Goal: Task Accomplishment & Management: Manage account settings

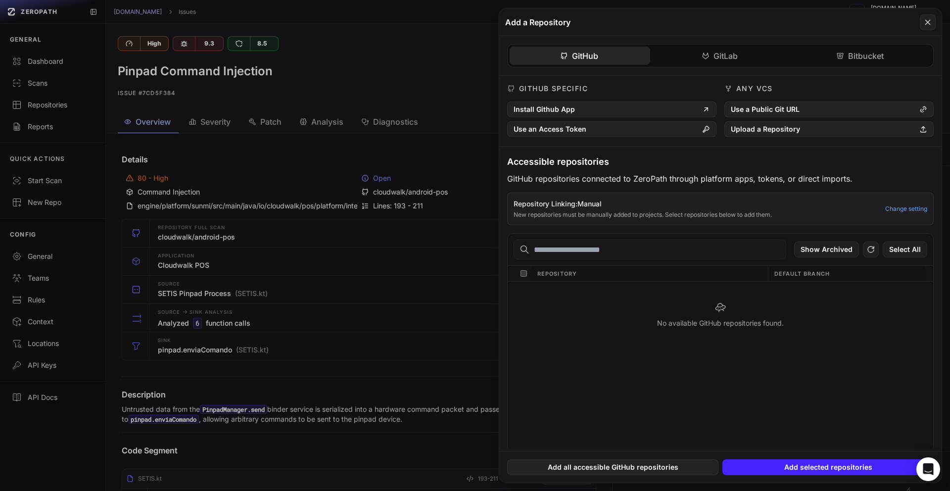
click at [928, 24] on icon at bounding box center [927, 22] width 9 height 12
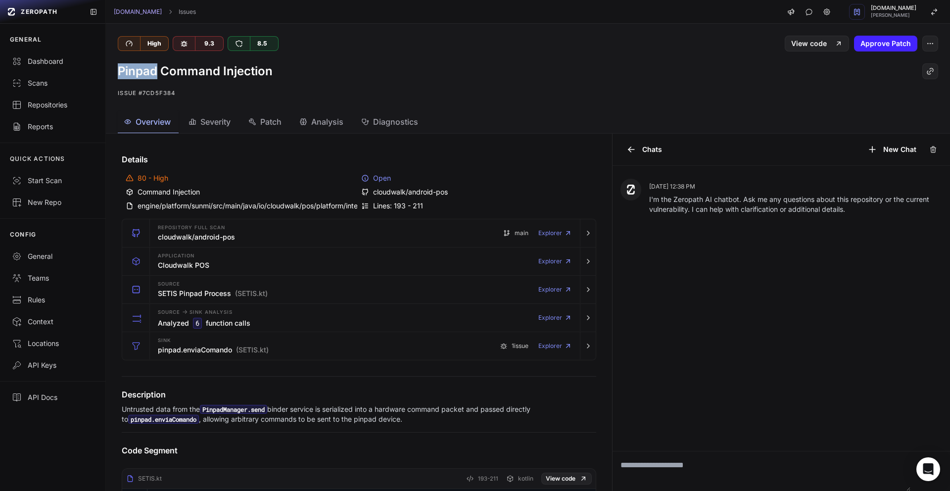
click at [928, 24] on div "High 9.3 8.5 View code Approve Patch" at bounding box center [528, 38] width 844 height 28
click at [52, 104] on div "Repositories" at bounding box center [53, 105] width 82 height 10
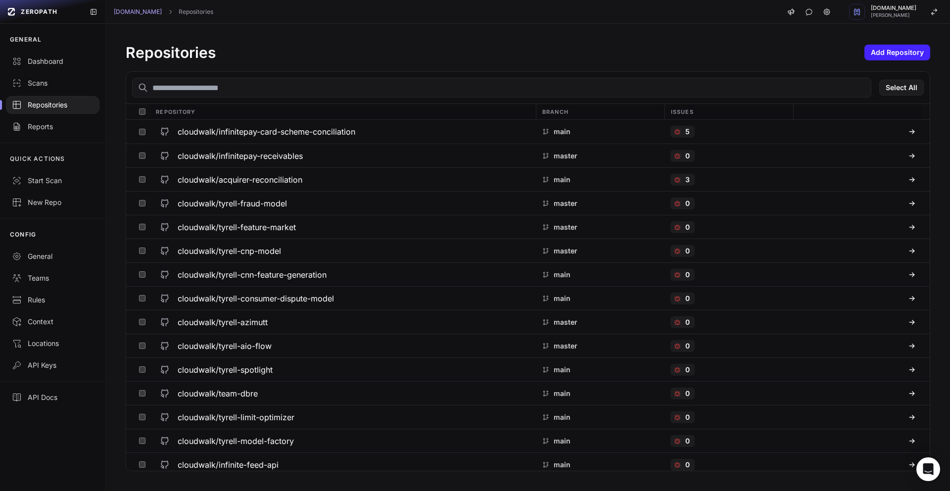
click at [193, 81] on input "text" at bounding box center [501, 88] width 739 height 20
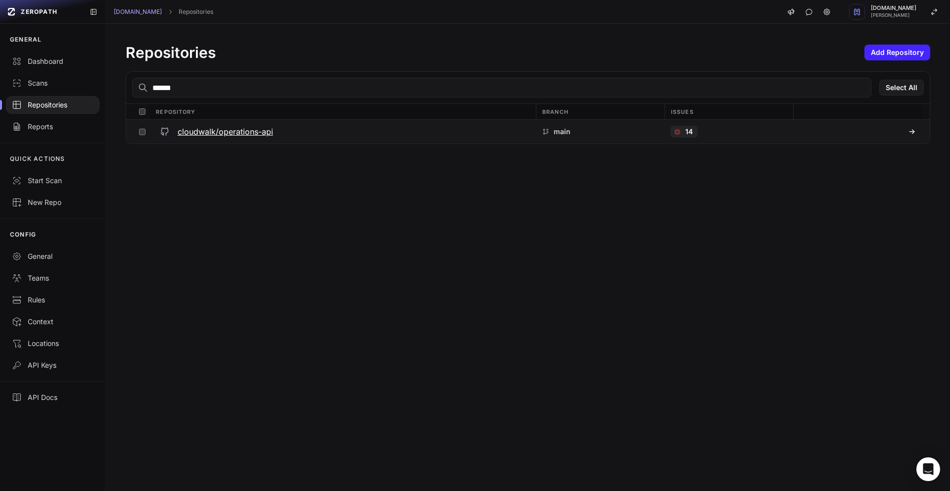
type input "******"
click at [203, 136] on h3 "cloudwalk/operations-api" at bounding box center [225, 132] width 95 height 12
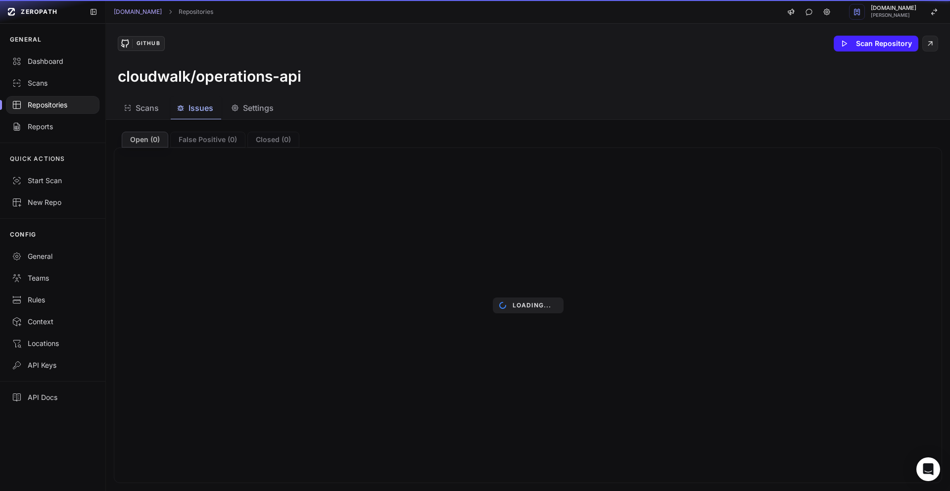
click at [225, 114] on button "Issues" at bounding box center [253, 108] width 56 height 22
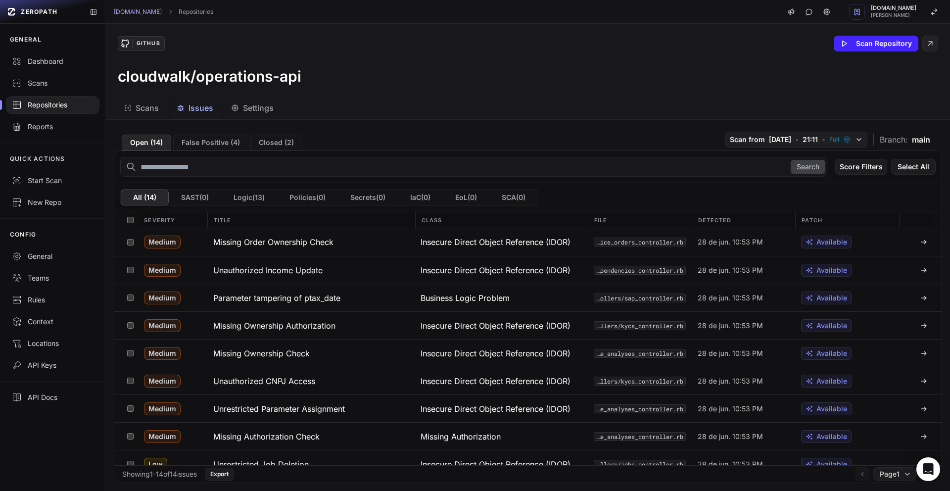
click at [67, 100] on div "Repositories" at bounding box center [53, 105] width 82 height 10
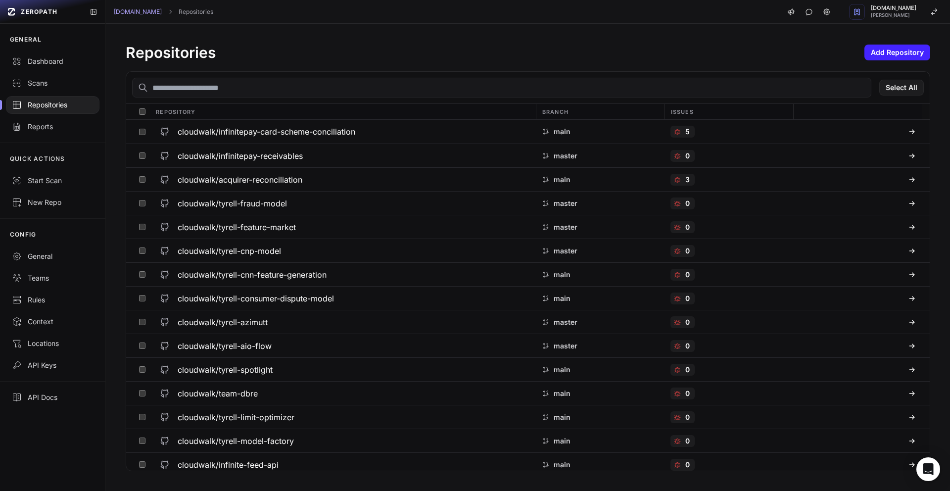
click at [209, 87] on input "text" at bounding box center [501, 88] width 739 height 20
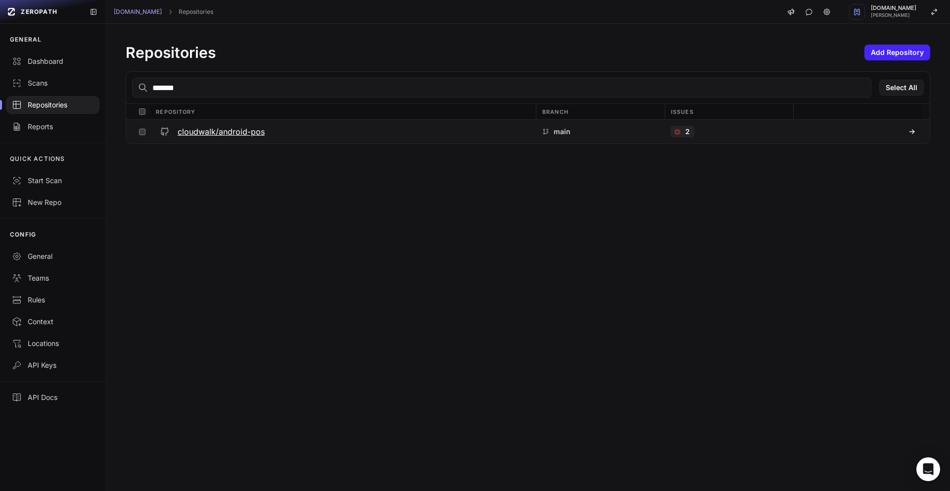
type input "*******"
click at [207, 126] on h3 "cloudwalk/android-pos" at bounding box center [221, 132] width 87 height 12
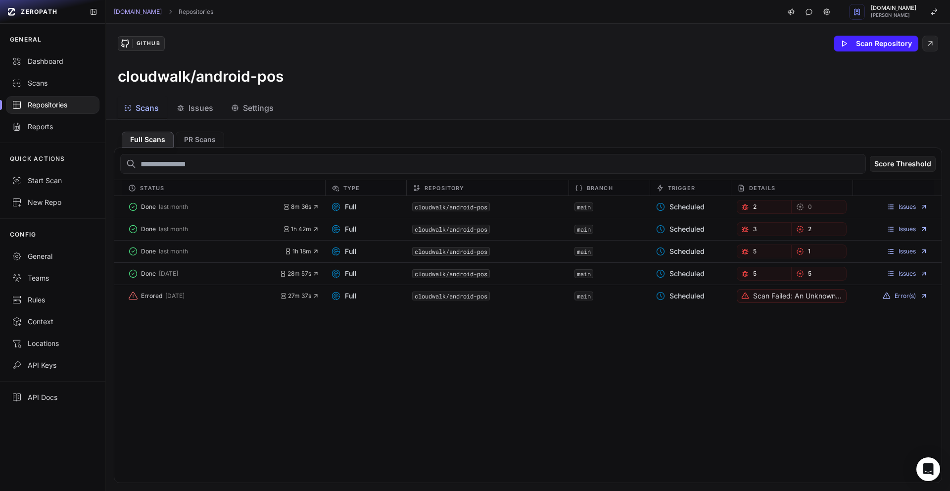
click at [202, 110] on span "Issues" at bounding box center [200, 108] width 25 height 12
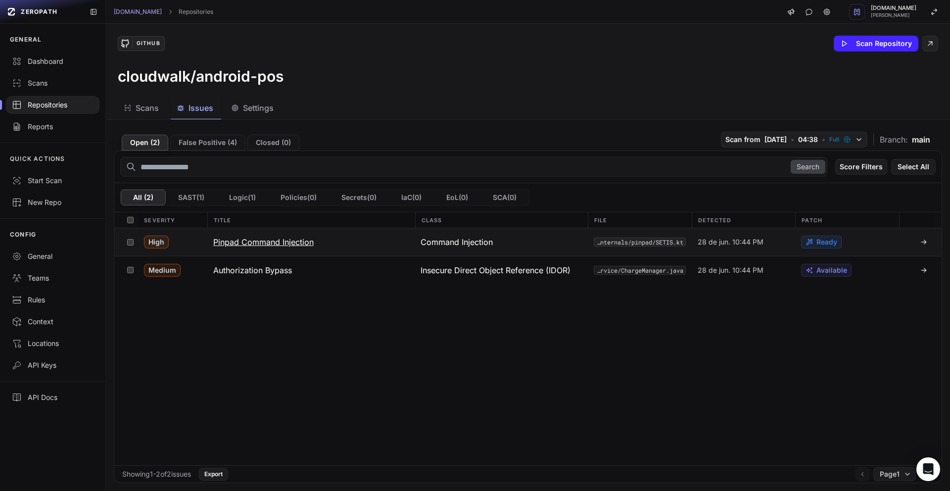
click at [278, 245] on h3 "Pinpad Command Injection" at bounding box center [263, 242] width 100 height 12
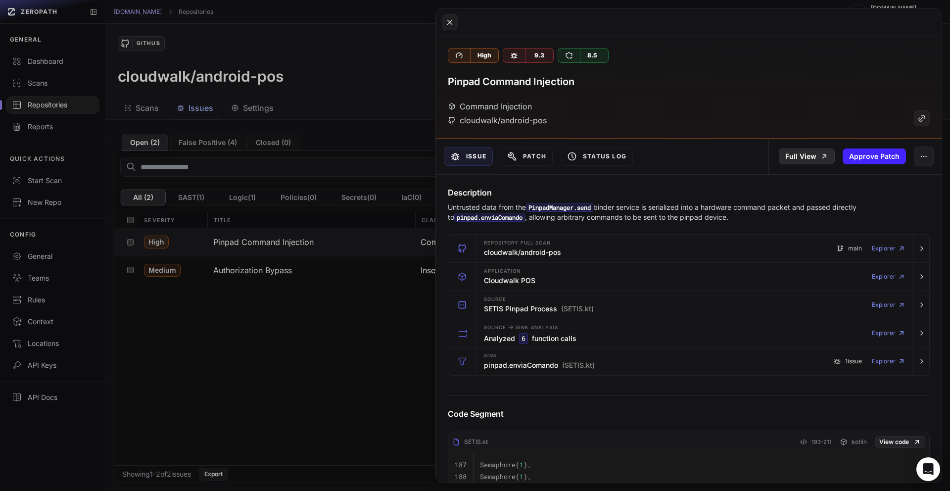
click at [779, 151] on link "Full View" at bounding box center [807, 156] width 56 height 16
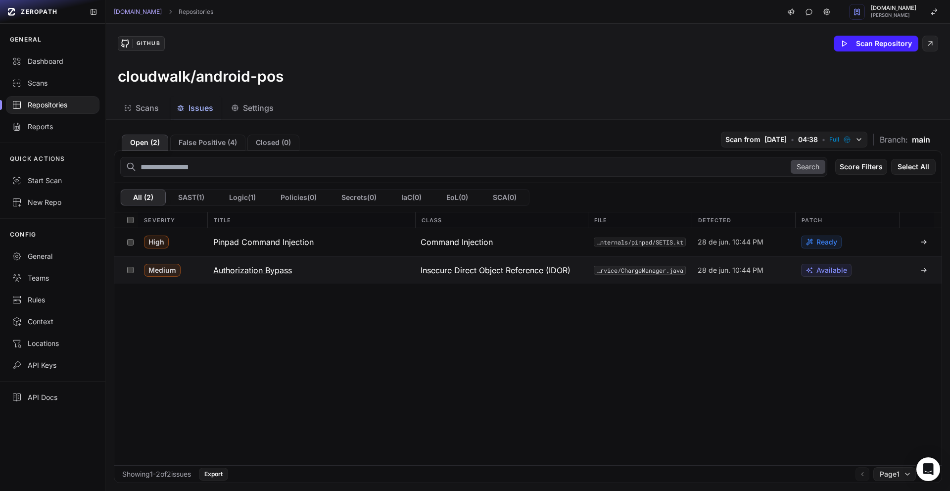
click at [255, 279] on button "Authorization Bypass" at bounding box center [311, 269] width 208 height 27
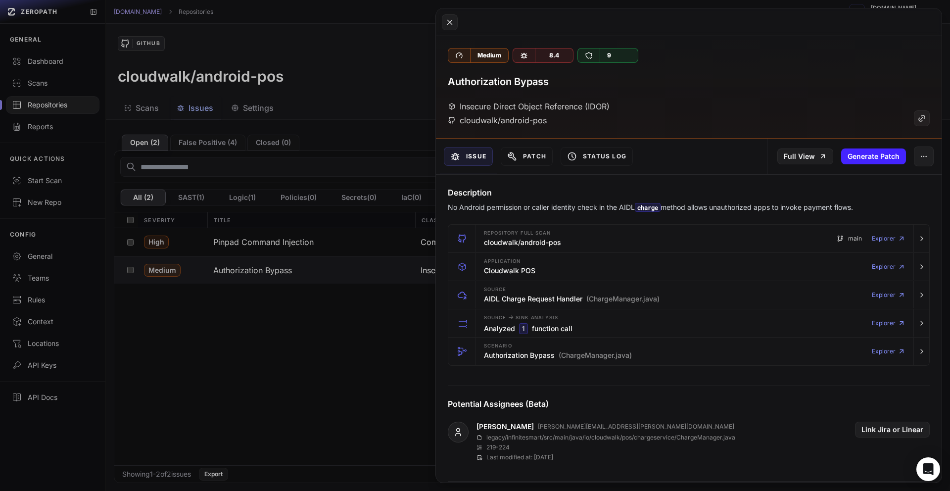
click at [784, 147] on div "Full View Generate Patch" at bounding box center [854, 157] width 175 height 36
click at [784, 157] on link "Full View" at bounding box center [805, 156] width 56 height 16
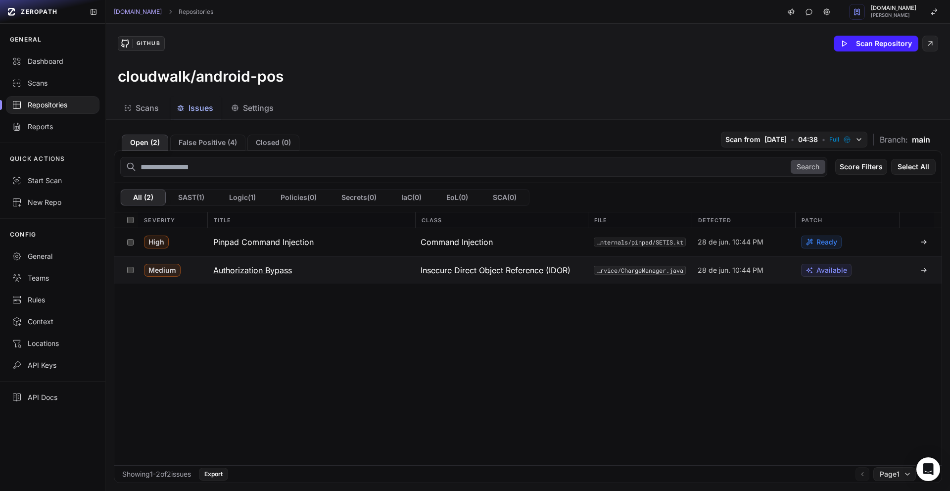
click at [288, 278] on button "Authorization Bypass" at bounding box center [311, 269] width 208 height 27
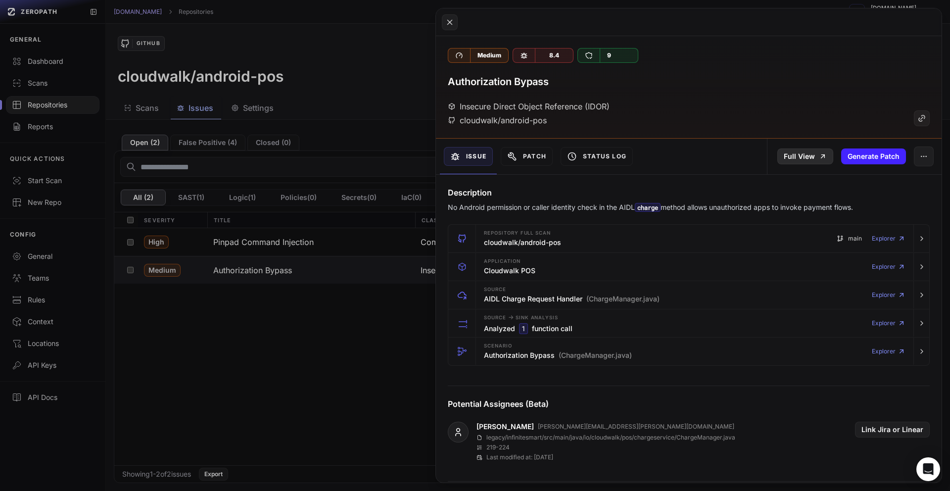
click at [804, 161] on link "Full View" at bounding box center [805, 156] width 56 height 16
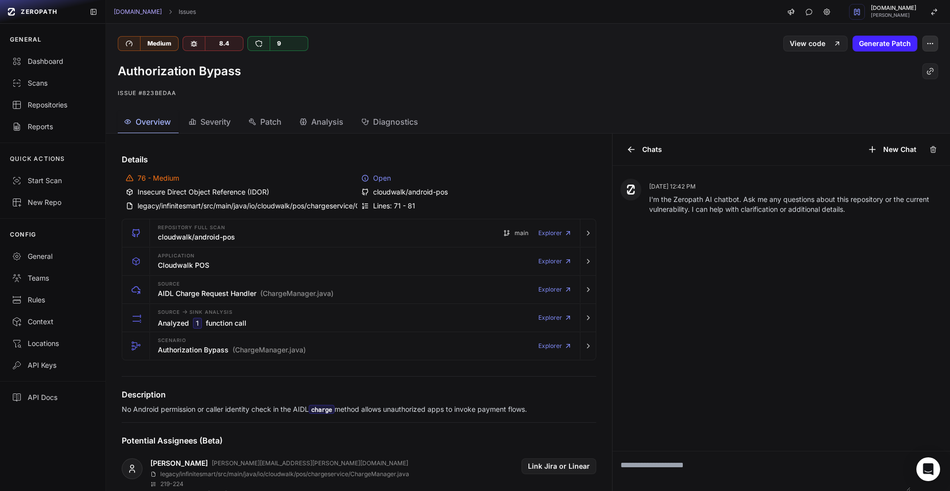
click at [922, 42] on button "button" at bounding box center [930, 44] width 16 height 16
click at [882, 72] on div "False Positive" at bounding box center [875, 68] width 106 height 24
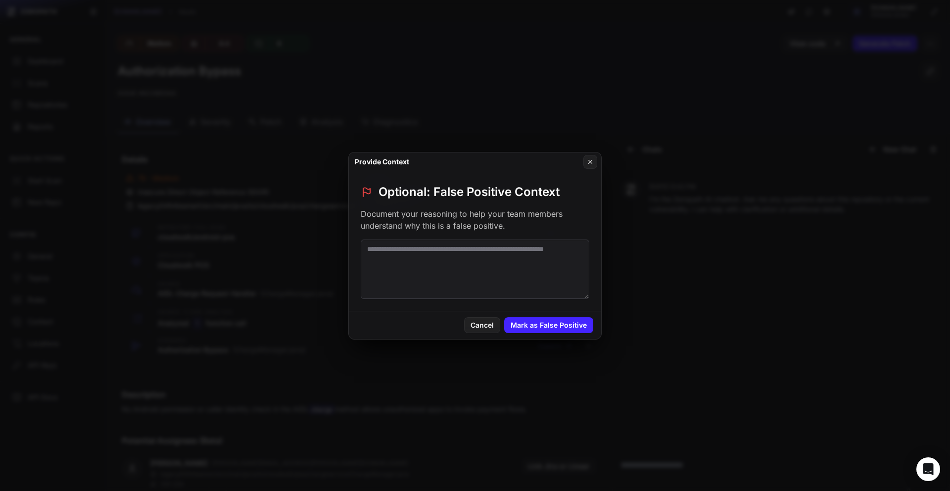
click at [484, 276] on textarea at bounding box center [475, 268] width 229 height 59
click at [521, 269] on textarea "**********" at bounding box center [475, 268] width 229 height 59
paste textarea "**********"
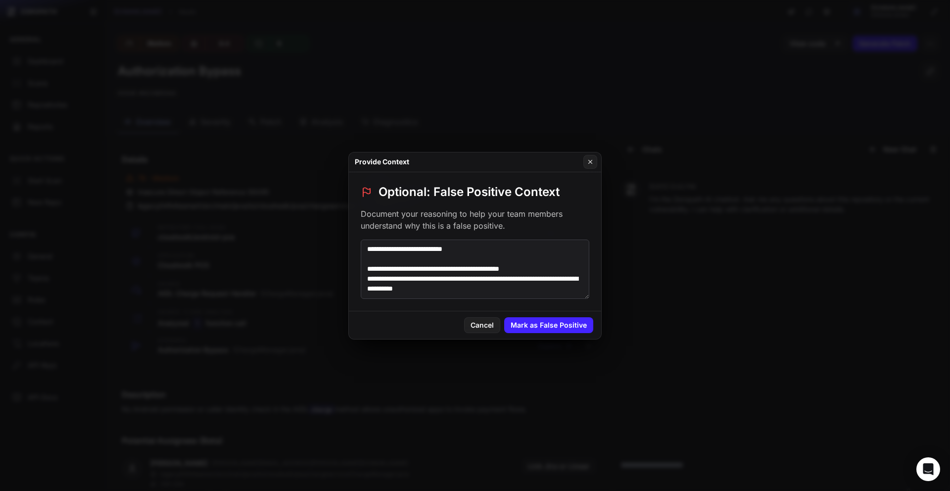
click at [460, 248] on textarea "**********" at bounding box center [475, 268] width 229 height 59
paste textarea "**********"
click at [476, 280] on textarea "**********" at bounding box center [475, 268] width 229 height 59
type textarea "**********"
click at [539, 327] on button "Mark as False Positive" at bounding box center [548, 325] width 89 height 16
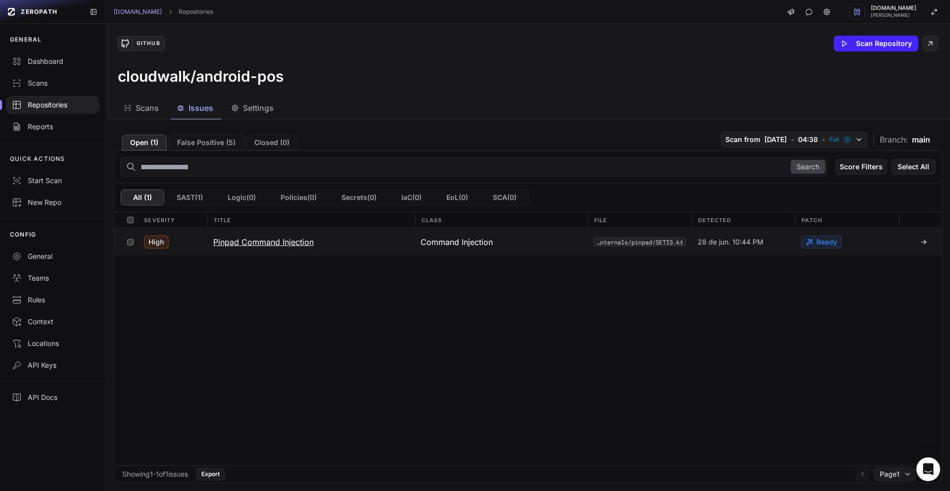
click at [302, 246] on h3 "Pinpad Command Injection" at bounding box center [263, 242] width 100 height 12
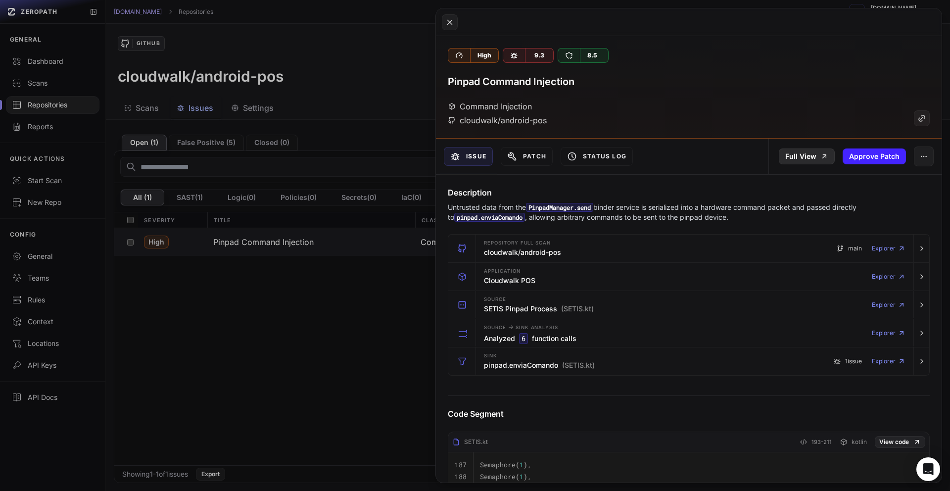
click at [801, 157] on link "Full View" at bounding box center [807, 156] width 56 height 16
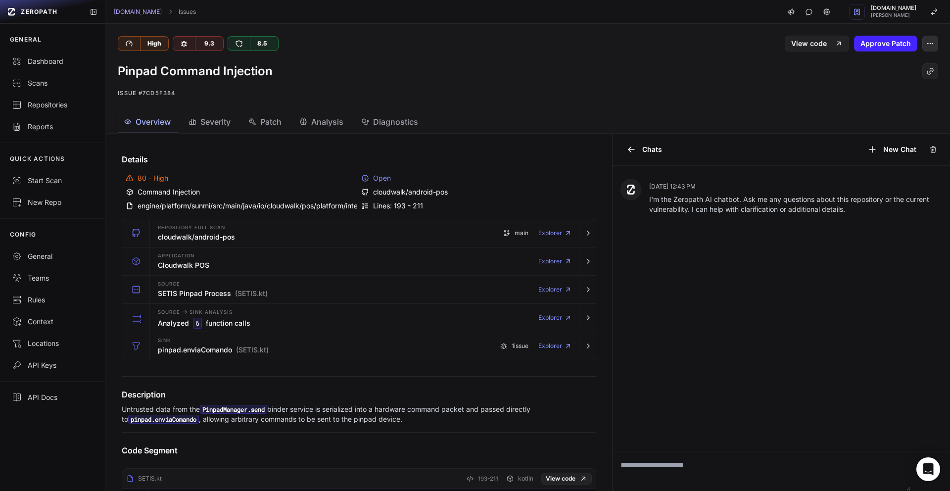
click at [926, 42] on icon "button" at bounding box center [930, 44] width 8 height 8
click at [869, 71] on div "False Positive" at bounding box center [875, 68] width 106 height 24
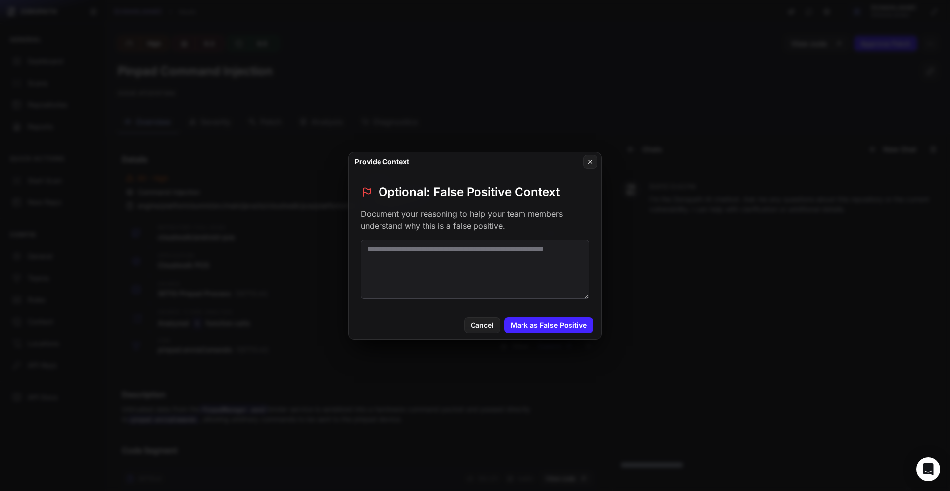
click at [481, 264] on textarea at bounding box center [475, 268] width 229 height 59
paste textarea "**********"
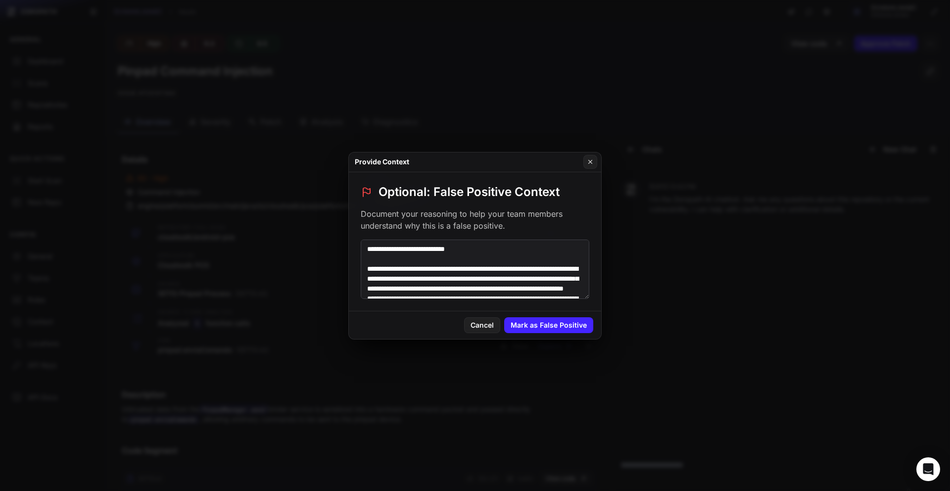
paste textarea "**********"
type textarea "**********"
click at [538, 328] on button "Mark as False Positive" at bounding box center [548, 325] width 89 height 16
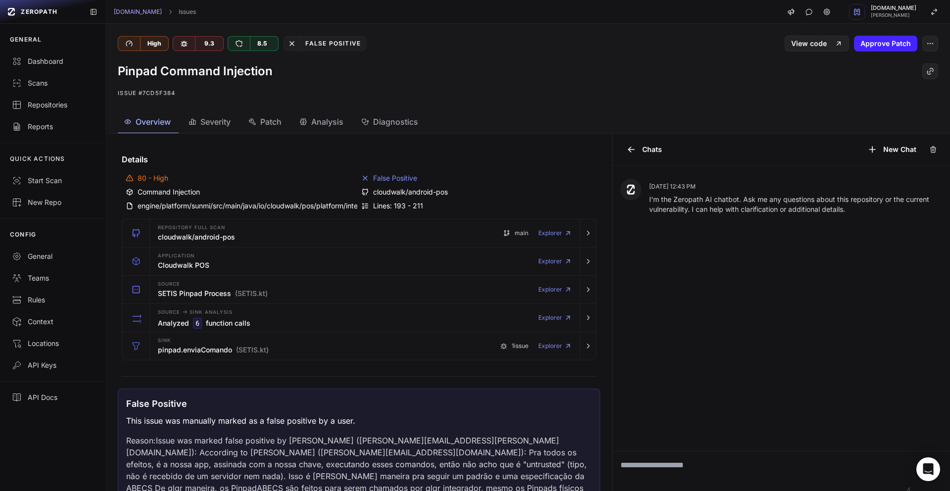
click at [651, 460] on textarea at bounding box center [761, 471] width 298 height 40
type textarea "**********"
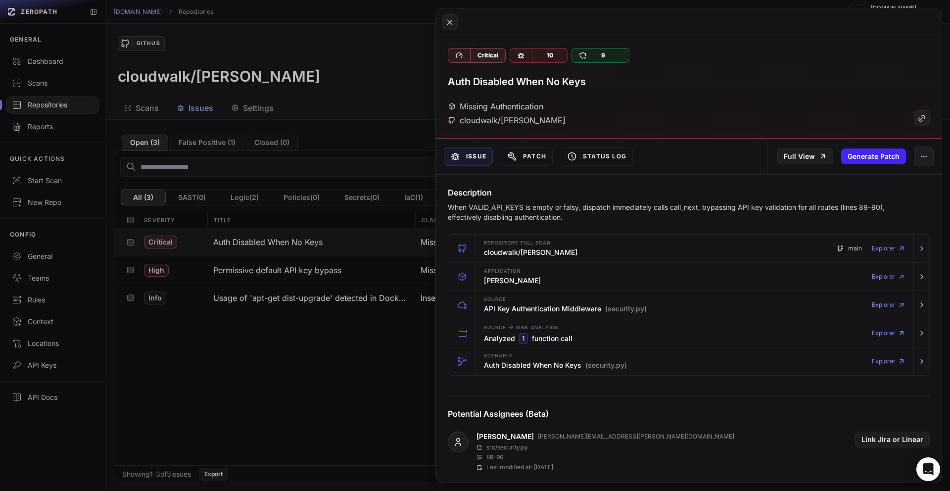
click at [387, 118] on button at bounding box center [475, 245] width 950 height 491
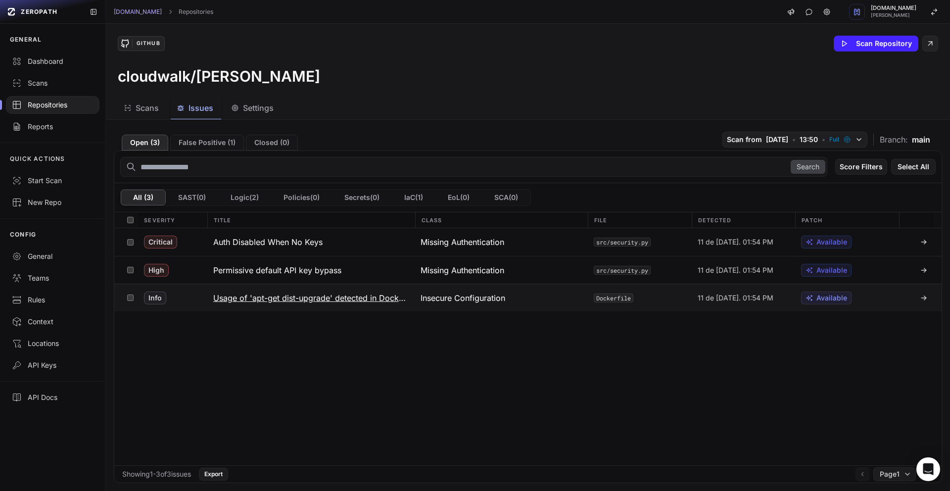
click at [311, 300] on h3 "Usage of 'apt-get dist-upgrade' detected in Dockerfile on line 5" at bounding box center [311, 298] width 196 height 12
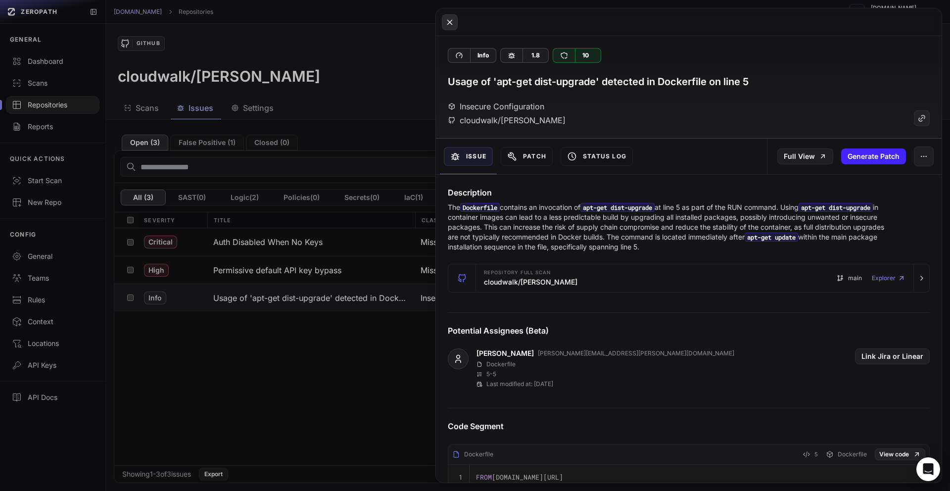
click at [455, 20] on button at bounding box center [450, 22] width 16 height 16
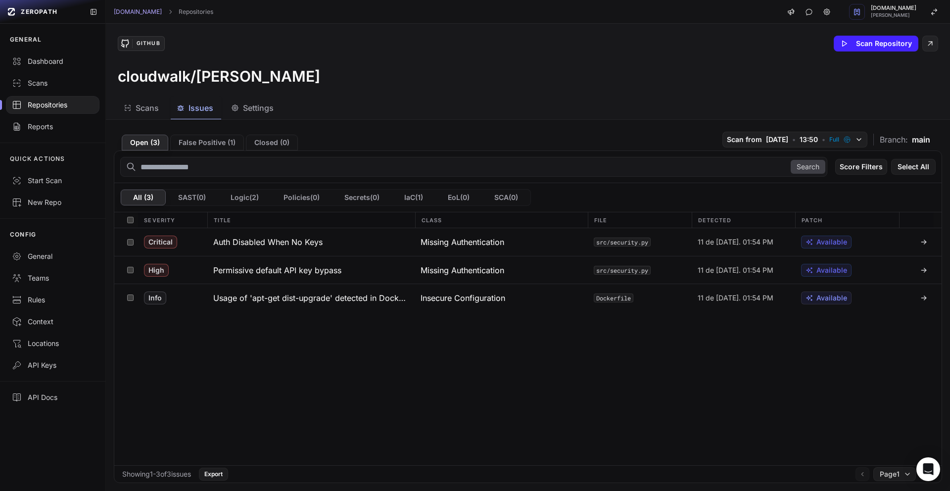
click at [58, 108] on div "Repositories" at bounding box center [53, 105] width 82 height 10
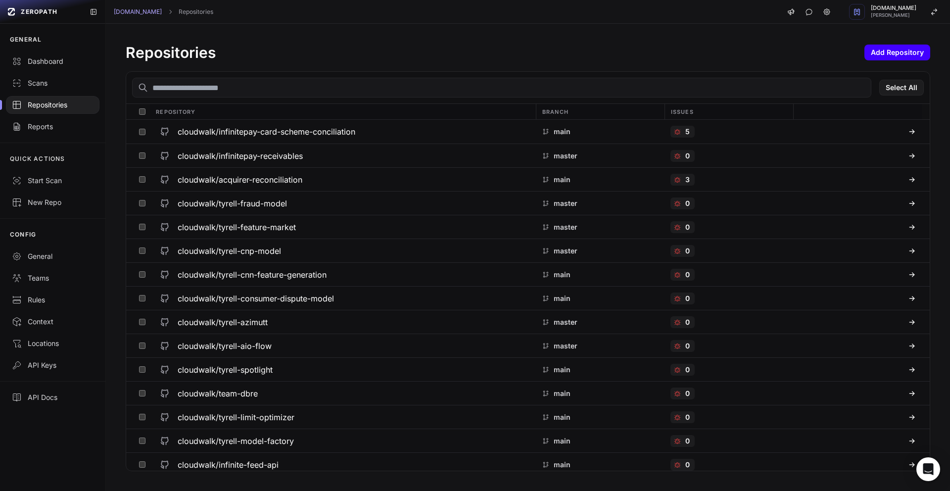
click at [877, 58] on button "Add Repository" at bounding box center [897, 53] width 66 height 16
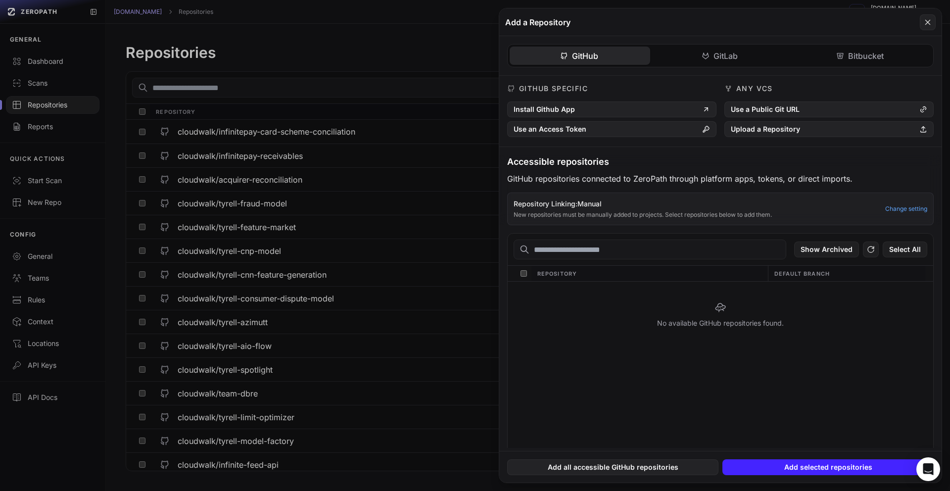
click at [591, 254] on input "text" at bounding box center [649, 249] width 273 height 20
click at [632, 108] on button "Install Github App" at bounding box center [611, 109] width 209 height 16
click at [338, 92] on button at bounding box center [475, 245] width 950 height 491
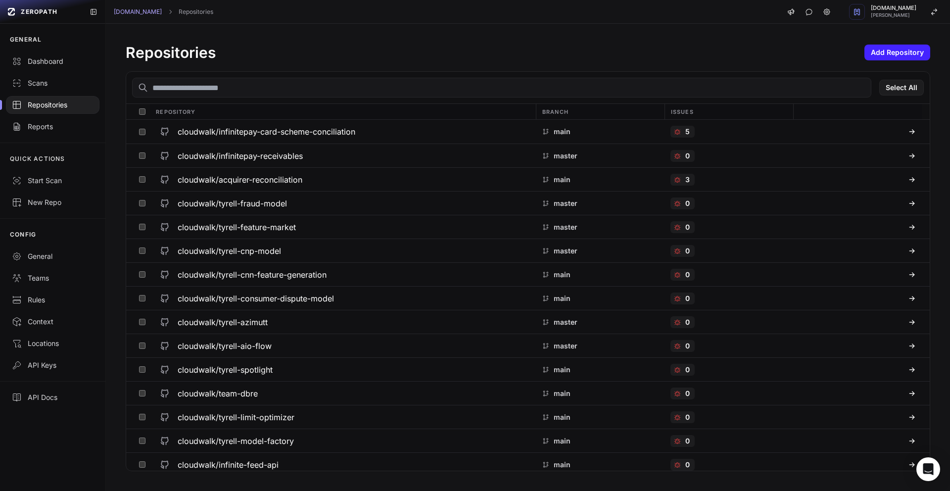
click at [331, 92] on input "text" at bounding box center [501, 88] width 739 height 20
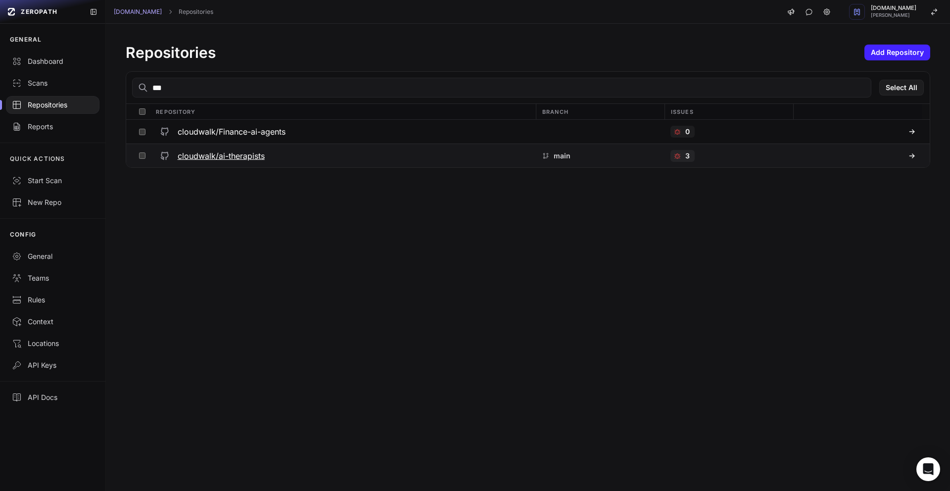
type input "***"
click at [250, 155] on h3 "cloudwalk/ai-therapists" at bounding box center [221, 156] width 87 height 12
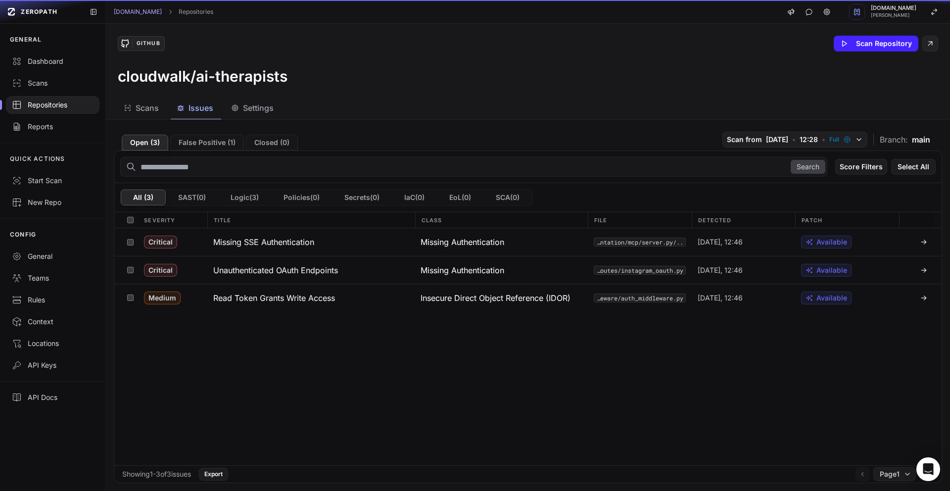
click at [225, 114] on button "Issues" at bounding box center [253, 108] width 56 height 22
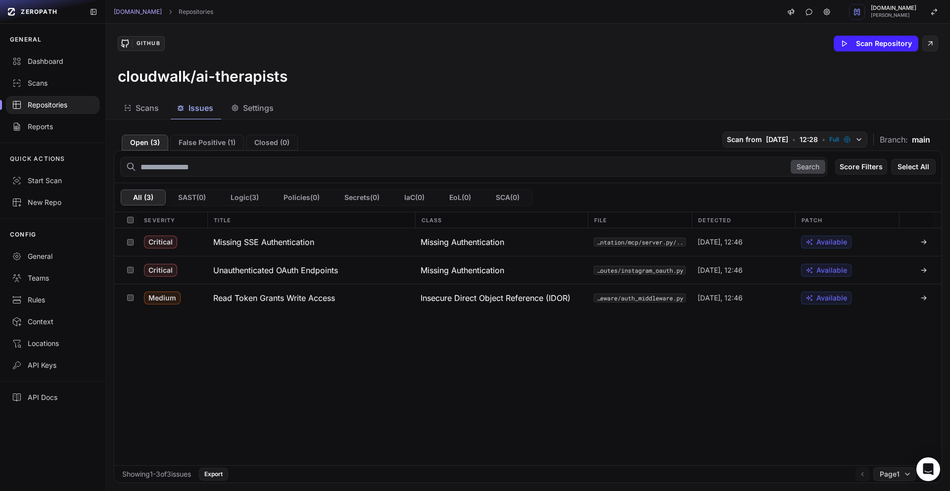
click at [51, 104] on div "Repositories" at bounding box center [53, 105] width 82 height 10
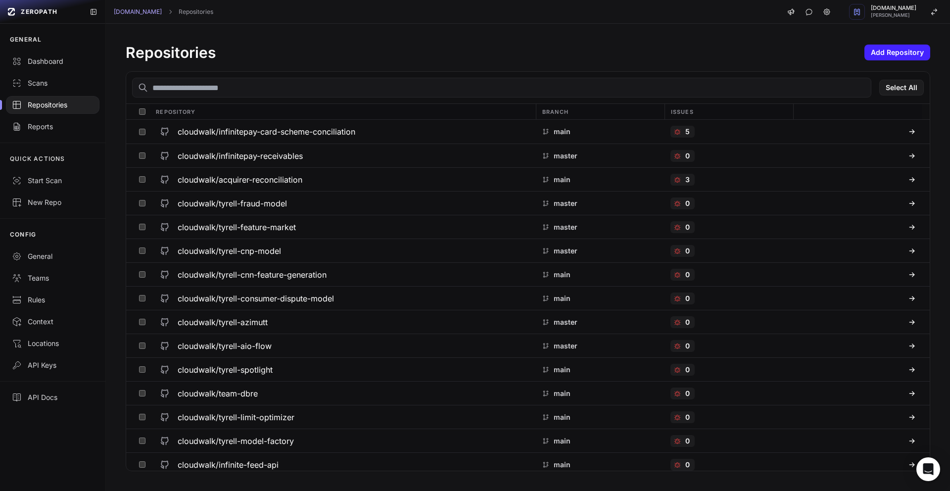
click at [234, 84] on input "text" at bounding box center [501, 88] width 739 height 20
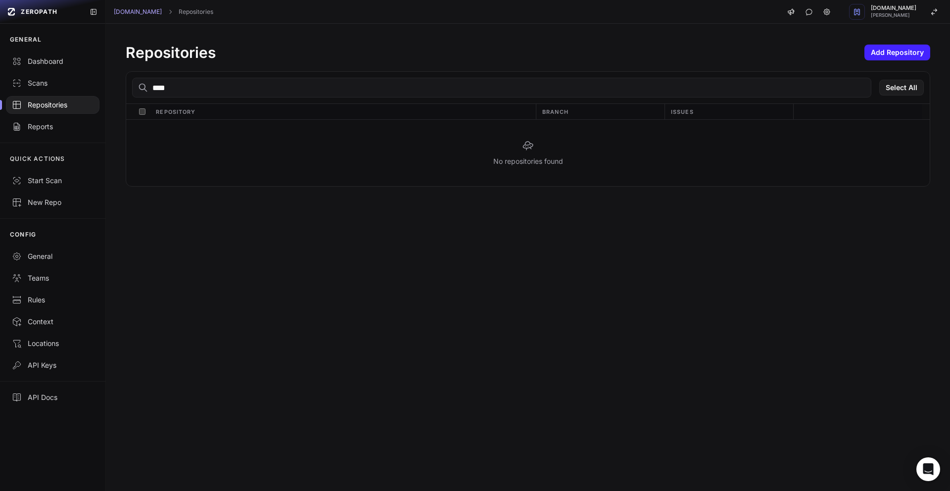
type input "****"
click at [889, 60] on div "Repositories Add Repository" at bounding box center [528, 53] width 804 height 18
click at [892, 56] on button "Add Repository" at bounding box center [897, 53] width 66 height 16
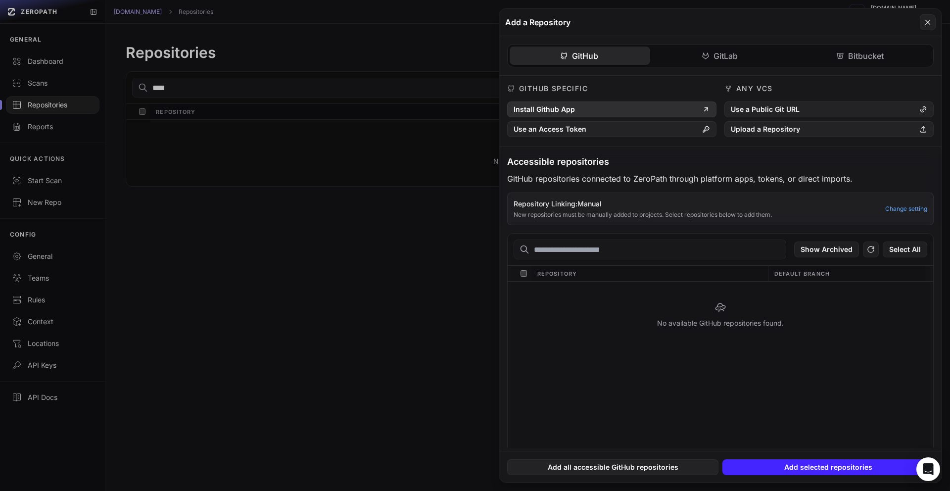
click at [639, 109] on button "Install Github App" at bounding box center [611, 109] width 209 height 16
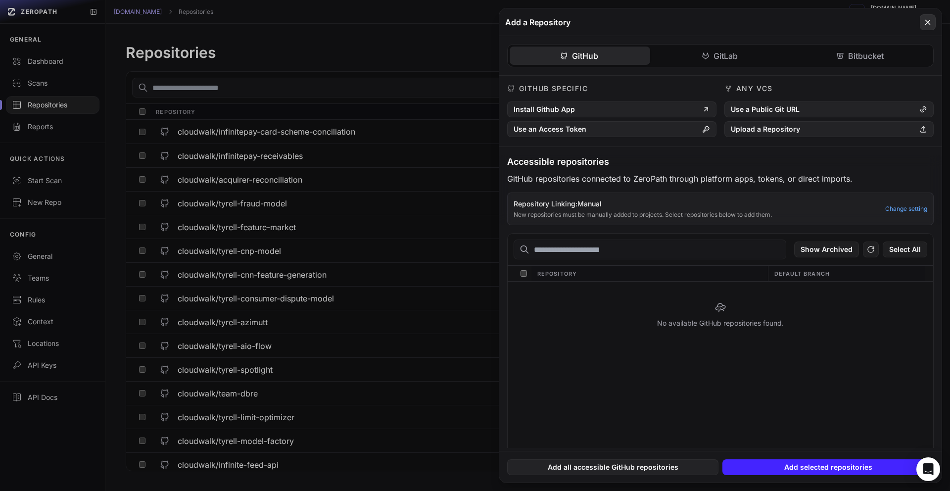
click at [922, 26] on button at bounding box center [928, 22] width 16 height 16
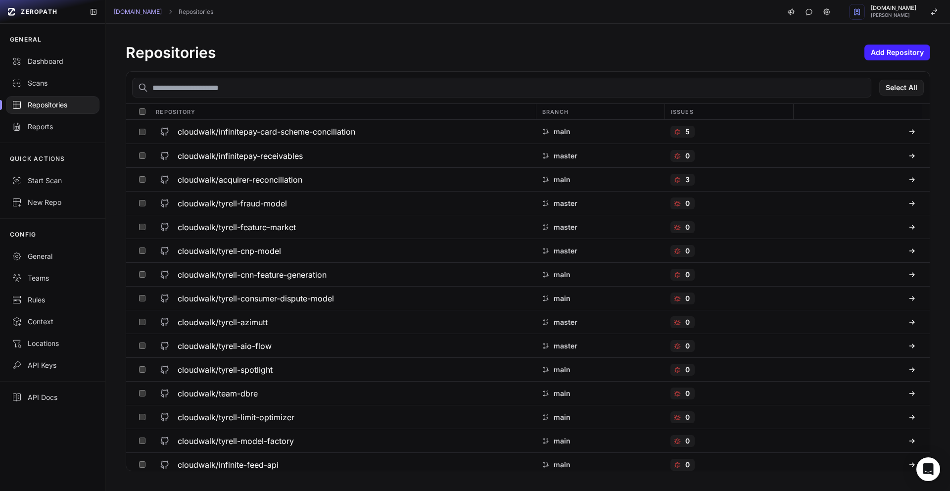
click at [41, 106] on div "Repositories" at bounding box center [53, 105] width 82 height 10
click at [882, 49] on button "Add Repository" at bounding box center [897, 53] width 66 height 16
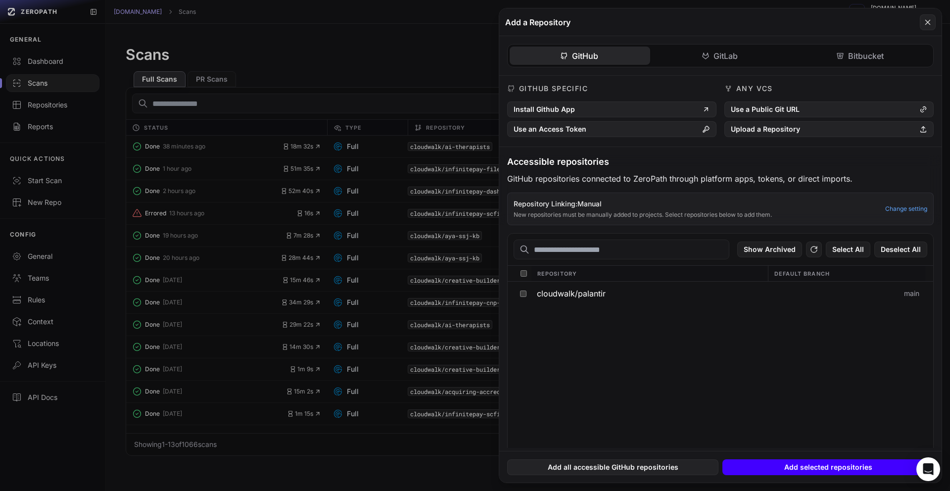
click at [858, 469] on button "Add selected repositories" at bounding box center [827, 467] width 211 height 16
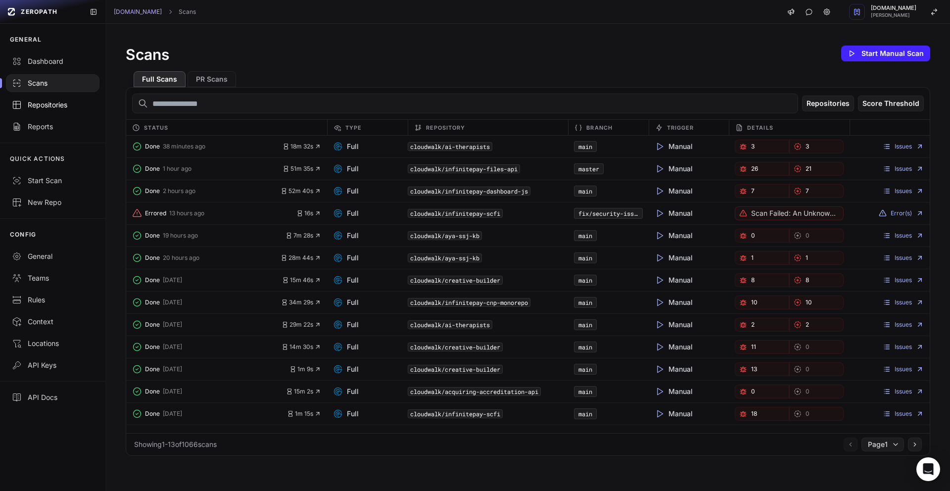
click at [46, 105] on div "Repositories" at bounding box center [53, 105] width 82 height 10
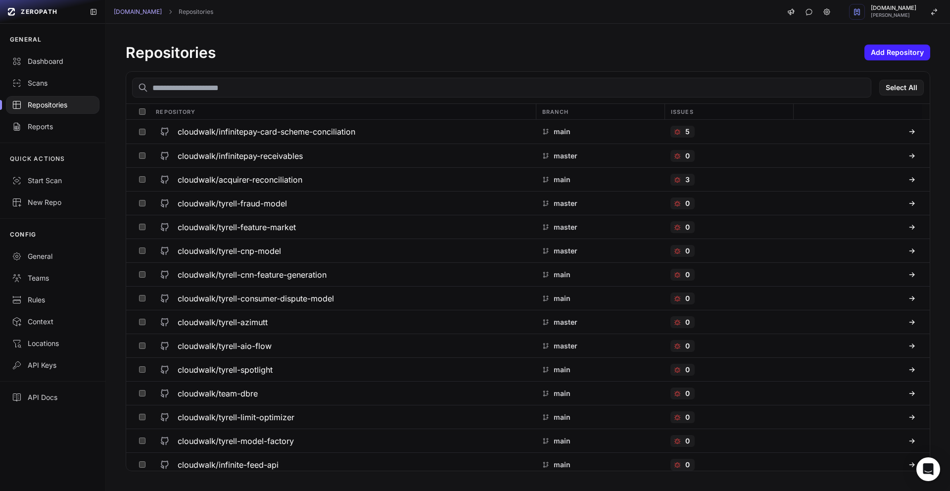
click at [230, 84] on input "text" at bounding box center [501, 88] width 739 height 20
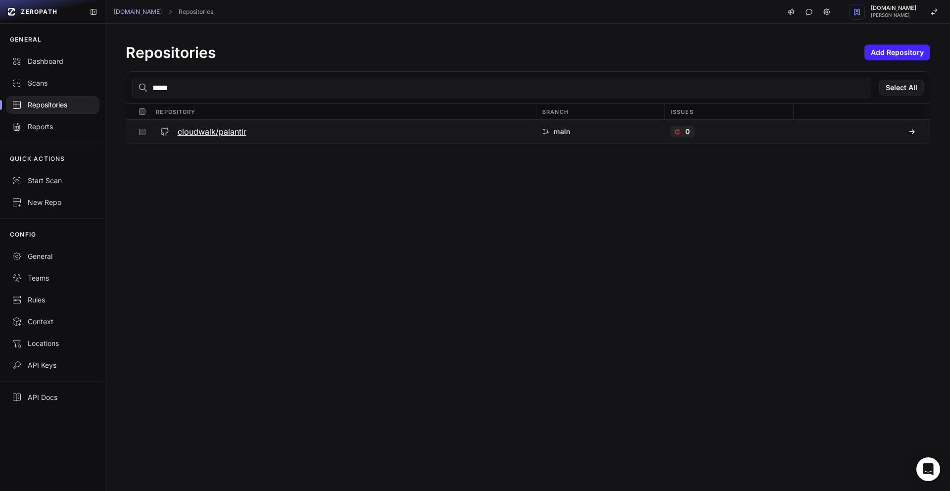
type input "*****"
click at [218, 126] on h3 "cloudwalk/palantir" at bounding box center [212, 132] width 69 height 12
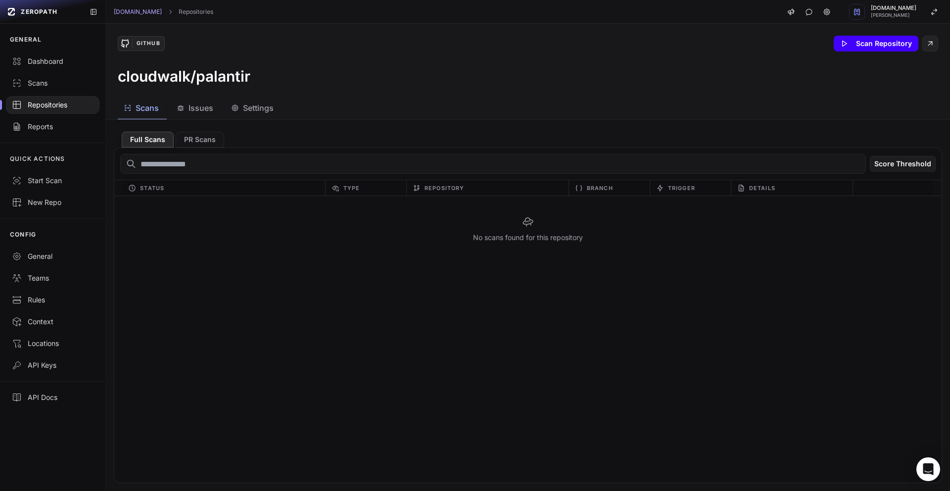
click at [873, 48] on button "Scan Repository" at bounding box center [876, 44] width 85 height 16
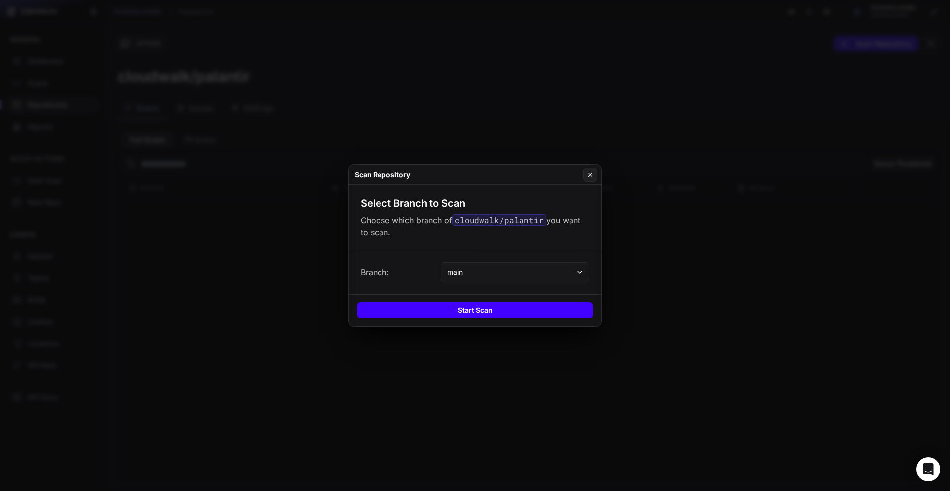
click at [500, 313] on button "Start Scan" at bounding box center [475, 310] width 236 height 16
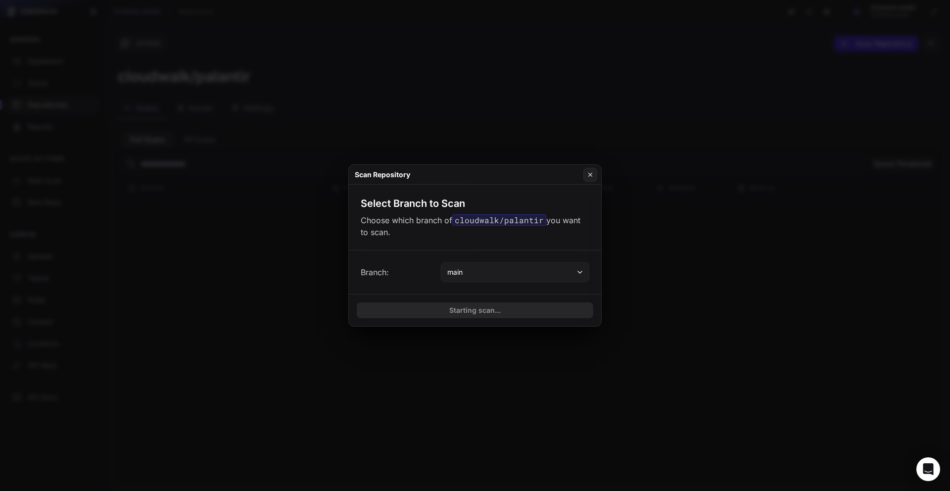
click at [511, 276] on button "main" at bounding box center [515, 272] width 148 height 20
click at [412, 277] on div "Branch: main" at bounding box center [475, 272] width 229 height 20
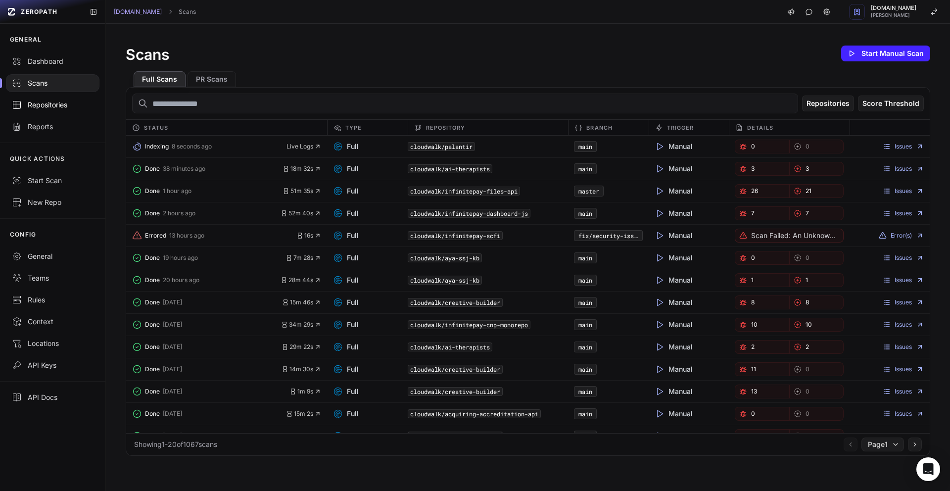
click at [62, 106] on div "Repositories" at bounding box center [53, 105] width 82 height 10
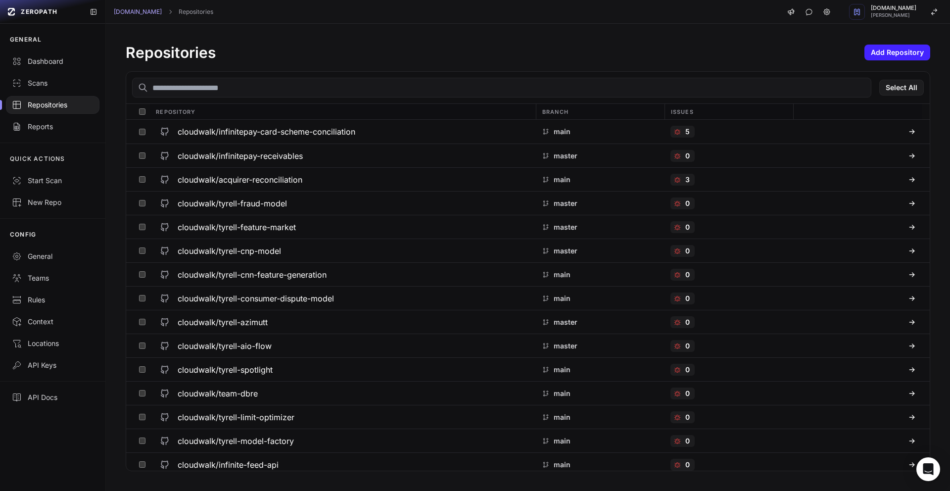
click at [186, 86] on input "text" at bounding box center [501, 88] width 739 height 20
type input "*"
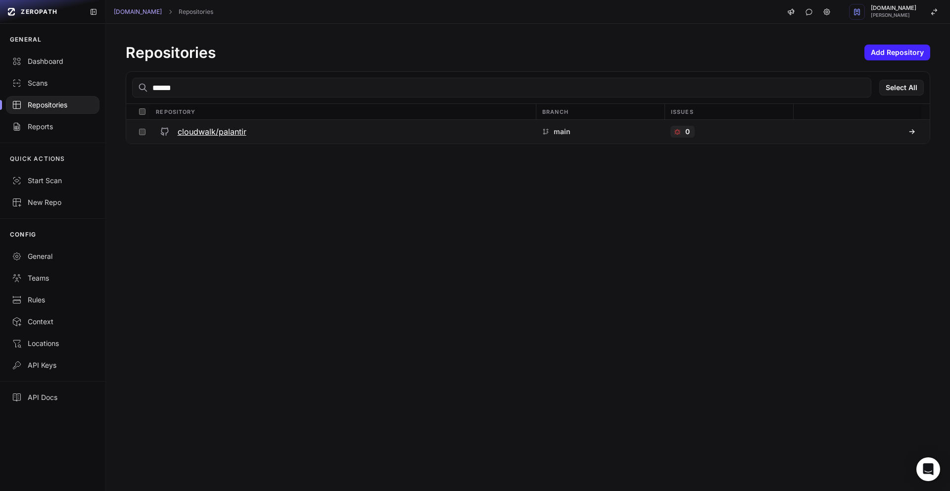
type input "******"
click at [215, 138] on div "cloudwalk/palantir" at bounding box center [343, 132] width 374 height 18
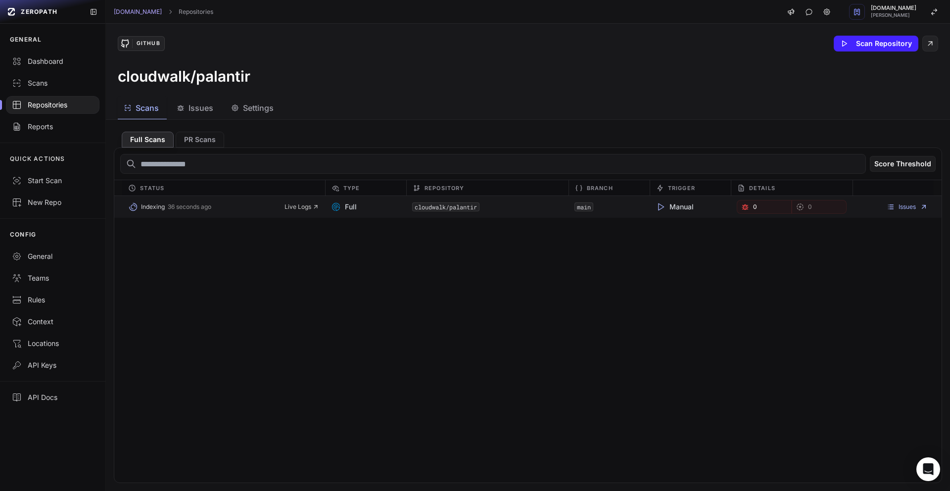
click at [305, 212] on div "Indexing 36 seconds ago Live Logs" at bounding box center [223, 207] width 191 height 14
click at [298, 204] on span "Live Logs" at bounding box center [301, 207] width 35 height 8
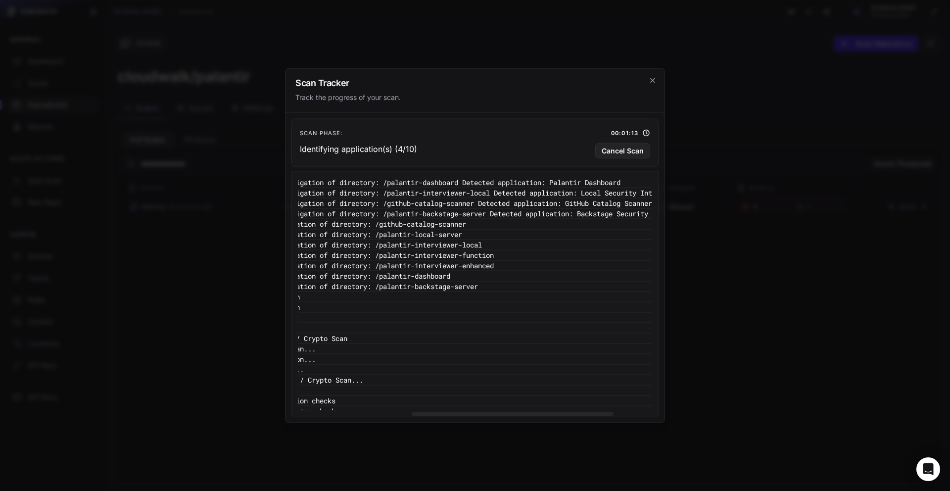
scroll to position [0, 209]
drag, startPoint x: 424, startPoint y: 414, endPoint x: 543, endPoint y: 405, distance: 119.0
click at [543, 412] on div at bounding box center [513, 413] width 202 height 3
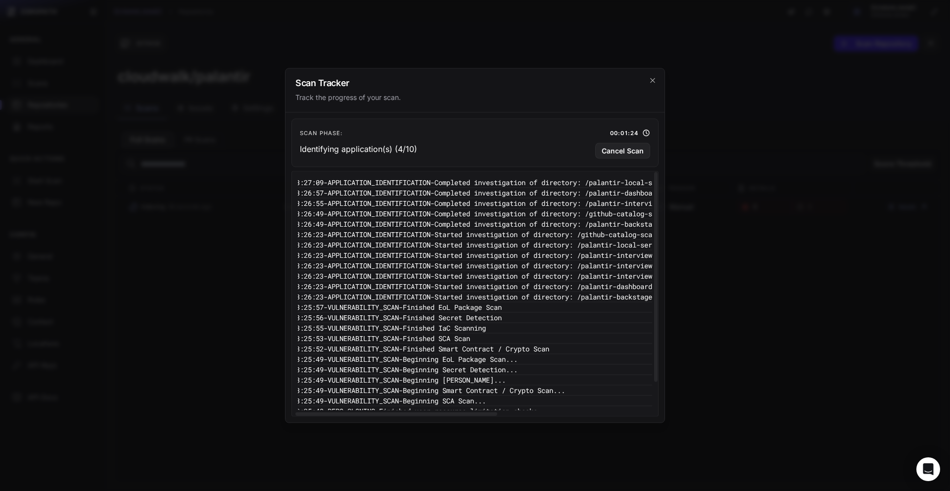
scroll to position [0, 0]
drag, startPoint x: 507, startPoint y: 413, endPoint x: 357, endPoint y: 401, distance: 150.4
click at [357, 412] on div at bounding box center [393, 413] width 202 height 3
click at [653, 78] on icon "cross 2," at bounding box center [653, 81] width 8 height 8
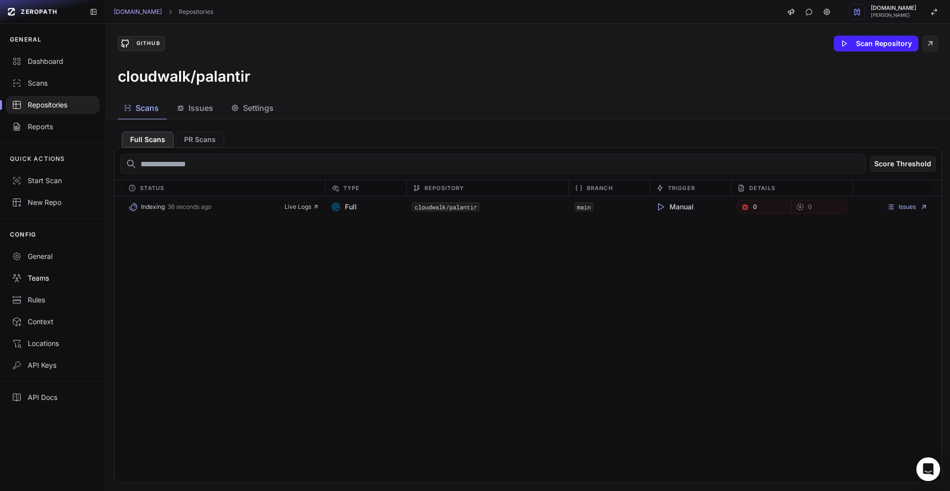
click at [53, 268] on link "Teams" at bounding box center [52, 278] width 105 height 22
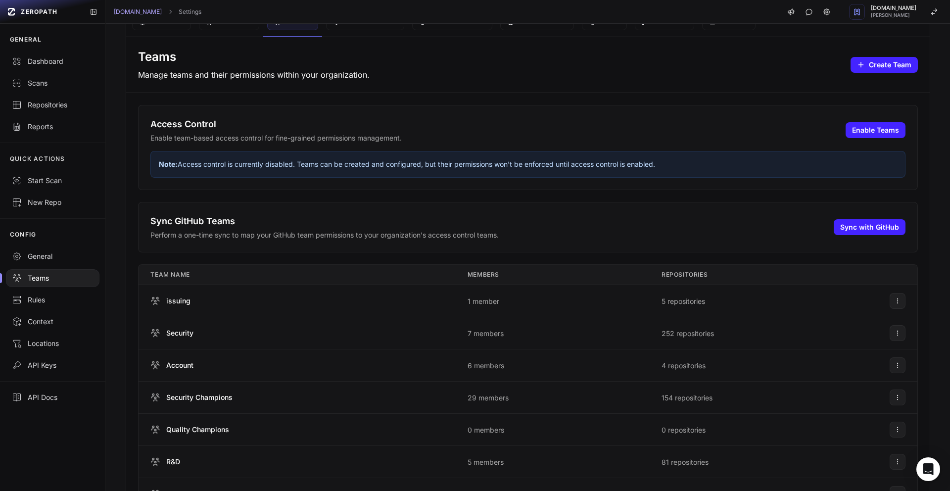
scroll to position [15, 0]
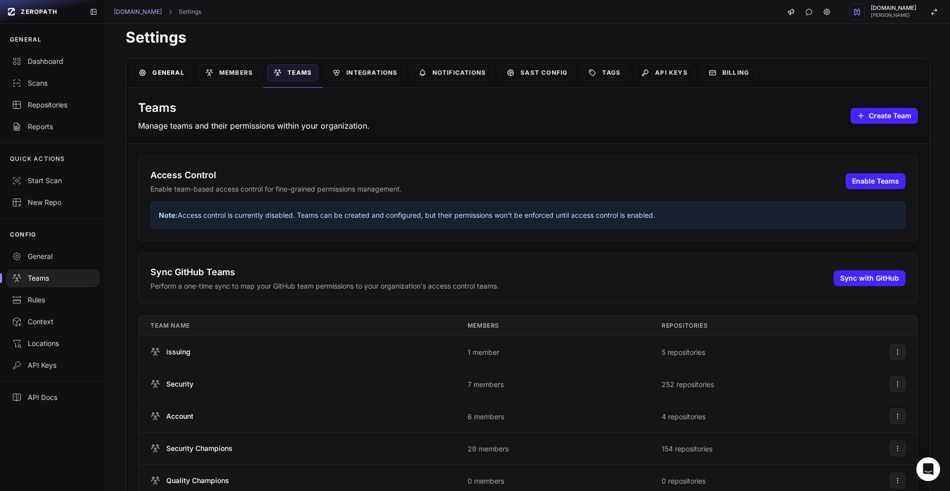
click at [154, 69] on link "General" at bounding box center [161, 72] width 58 height 17
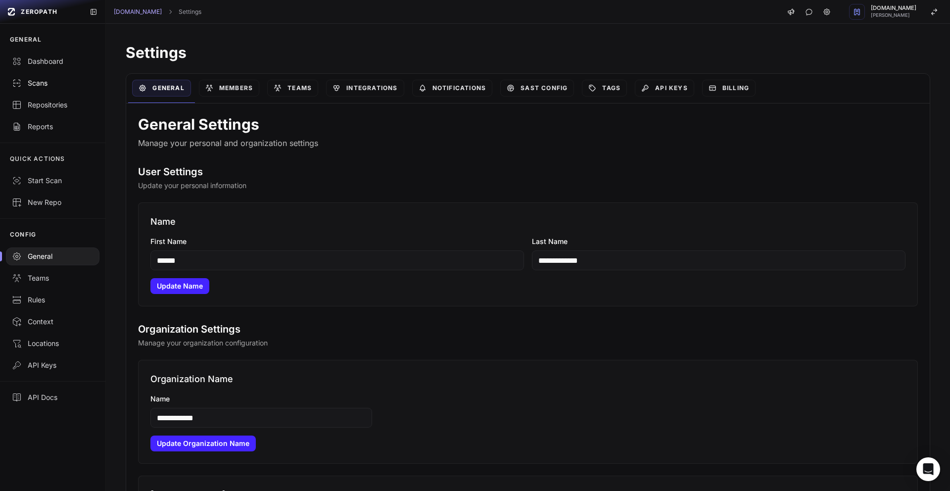
click at [44, 89] on link "Scans" at bounding box center [52, 83] width 105 height 22
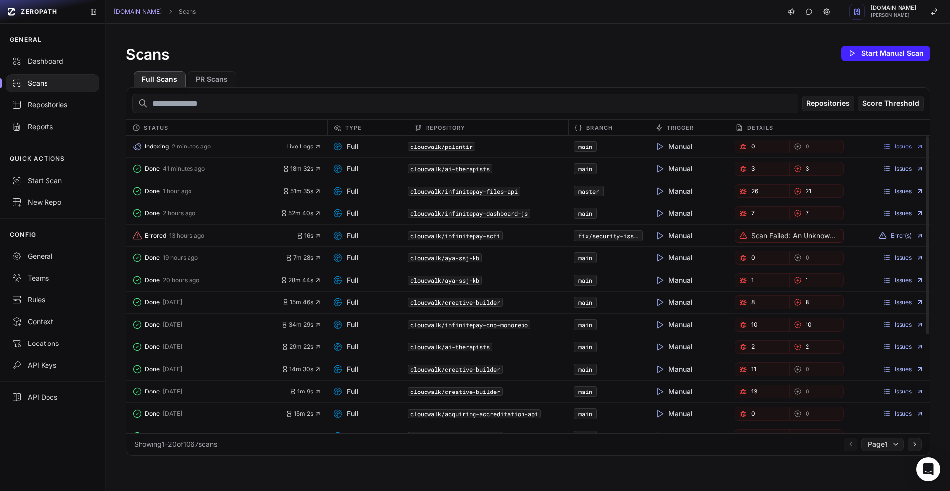
click at [894, 148] on link "Issues" at bounding box center [902, 146] width 41 height 8
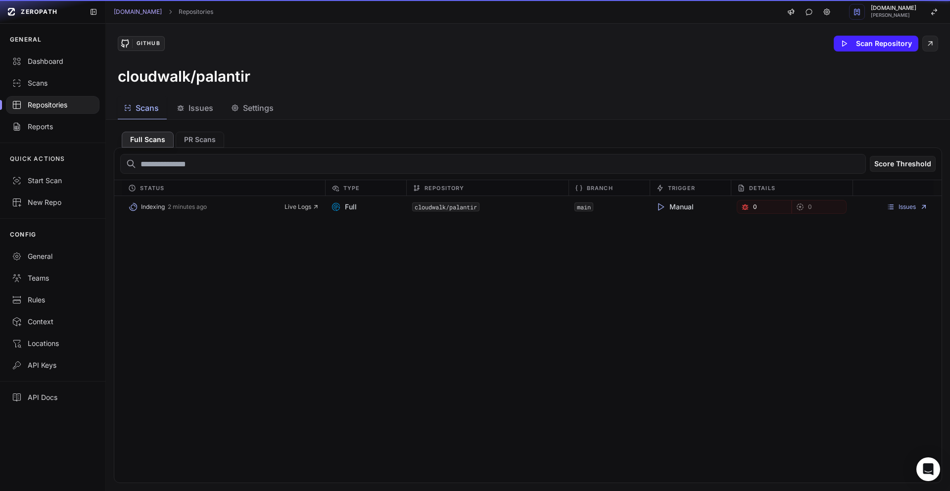
click at [146, 110] on span "Scans" at bounding box center [147, 108] width 23 height 12
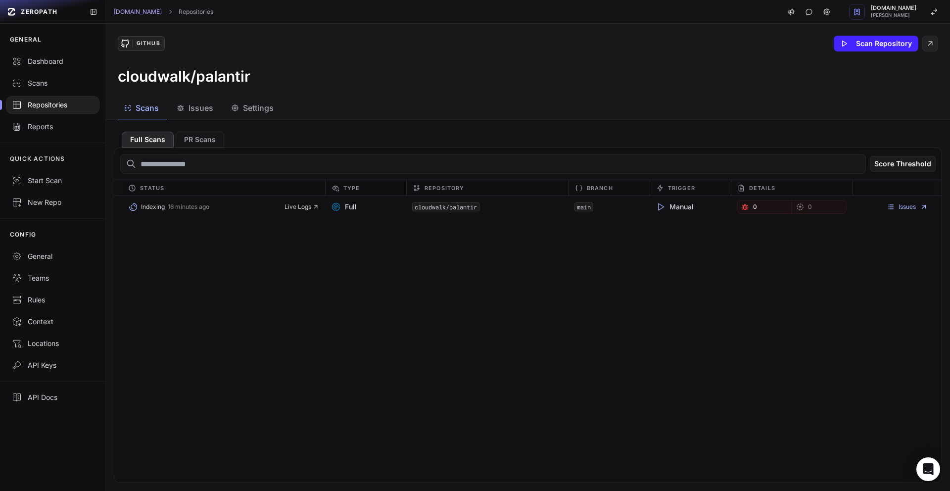
click at [191, 113] on span "Issues" at bounding box center [200, 108] width 25 height 12
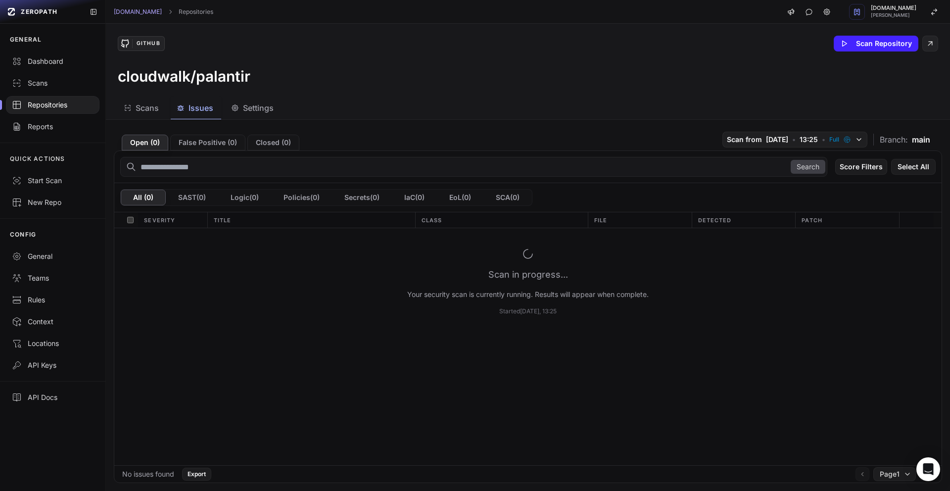
click at [146, 102] on span "Scans" at bounding box center [147, 108] width 23 height 12
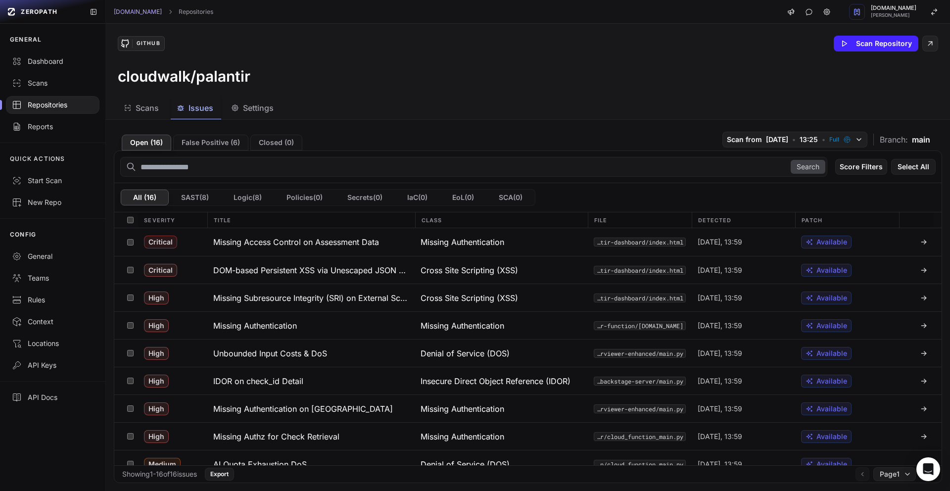
click at [188, 111] on div "Issues" at bounding box center [195, 108] width 37 height 12
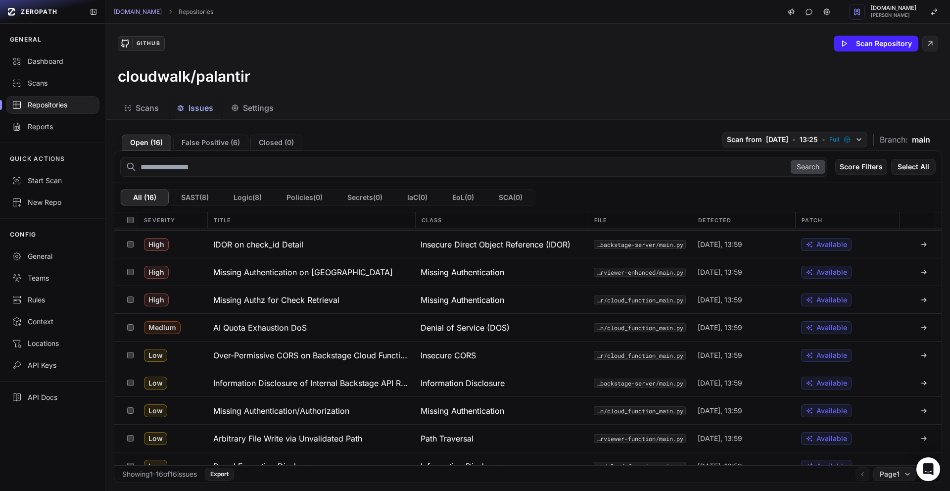
scroll to position [206, 0]
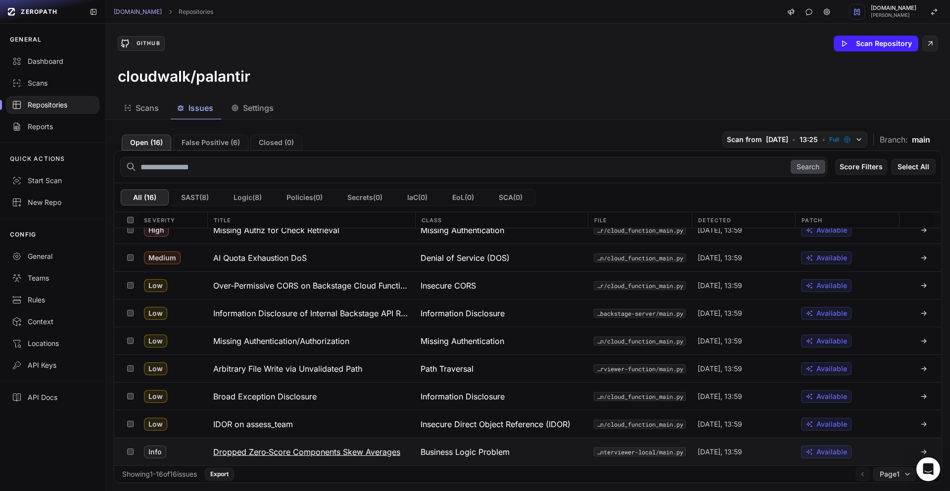
click at [317, 450] on h3 "Dropped Zero‐Score Components Skew Averages" at bounding box center [306, 452] width 187 height 12
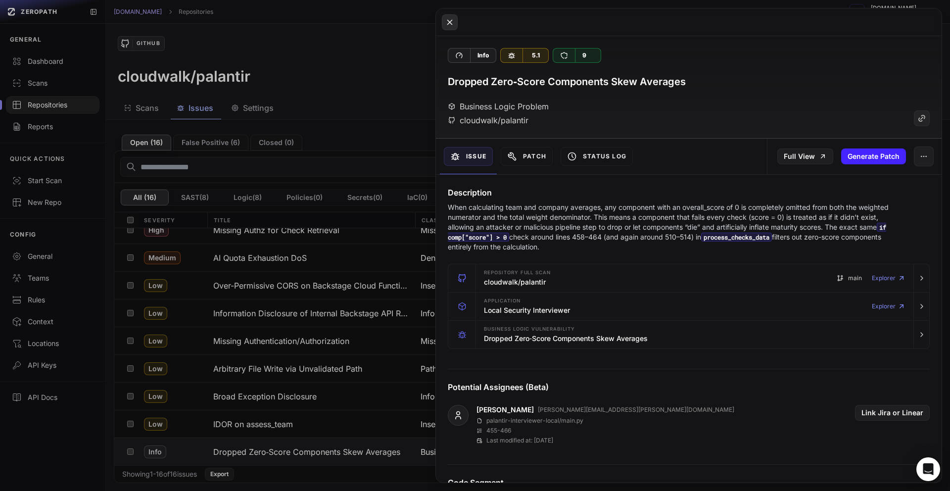
click at [455, 28] on button at bounding box center [450, 22] width 16 height 16
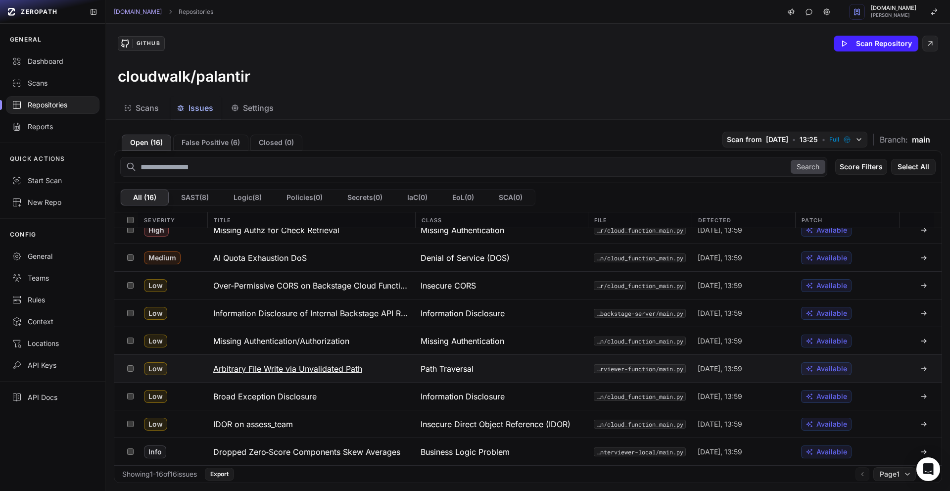
click at [287, 366] on h3 "Arbitrary File Write via Unvalidated Path" at bounding box center [287, 369] width 149 height 12
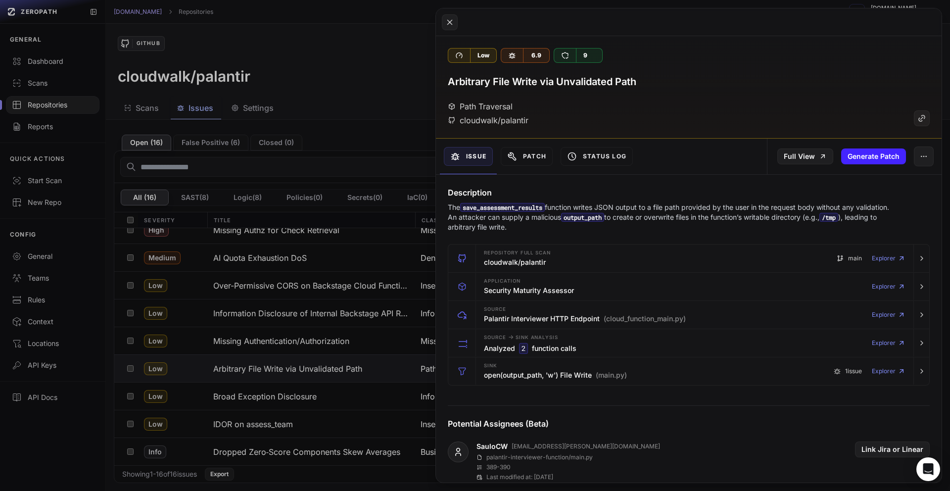
click at [289, 351] on button at bounding box center [475, 245] width 950 height 491
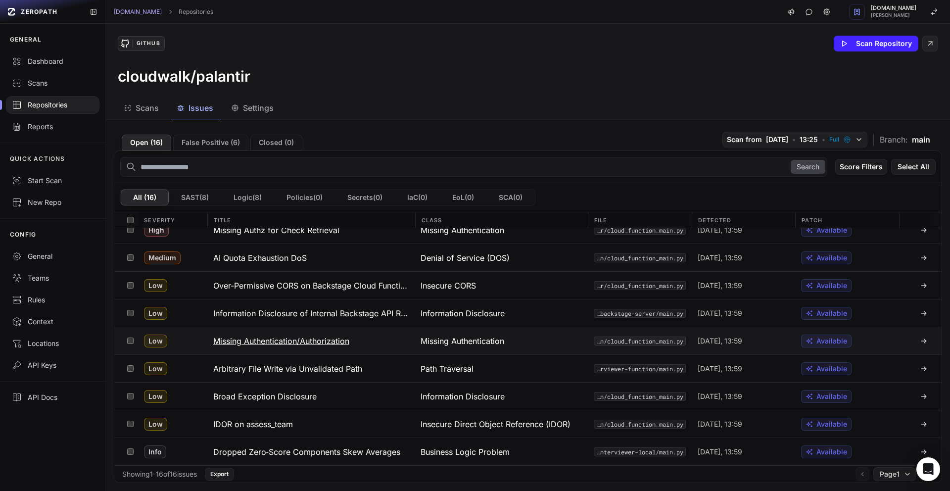
click at [291, 347] on button "Missing Authentication/Authorization" at bounding box center [311, 340] width 208 height 27
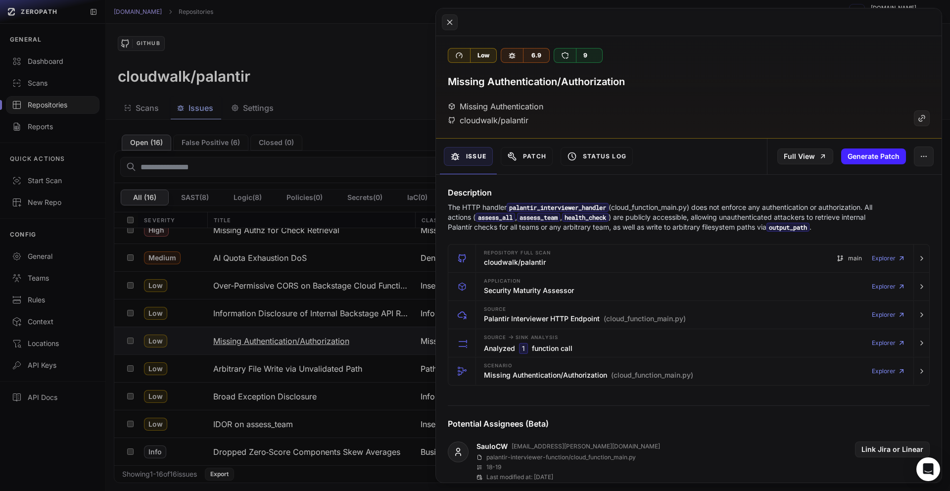
click at [291, 347] on button at bounding box center [475, 245] width 950 height 491
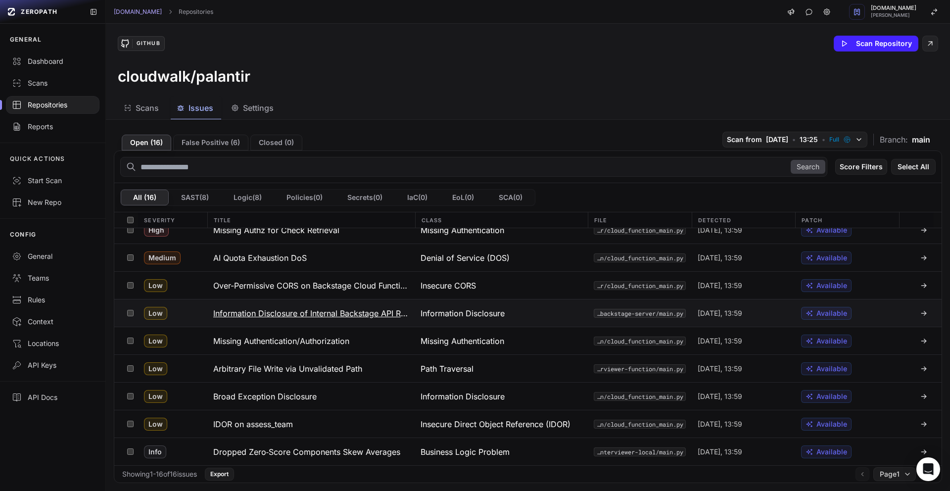
click at [304, 318] on h3 "Information Disclosure of Internal Backstage API Responses" at bounding box center [311, 313] width 196 height 12
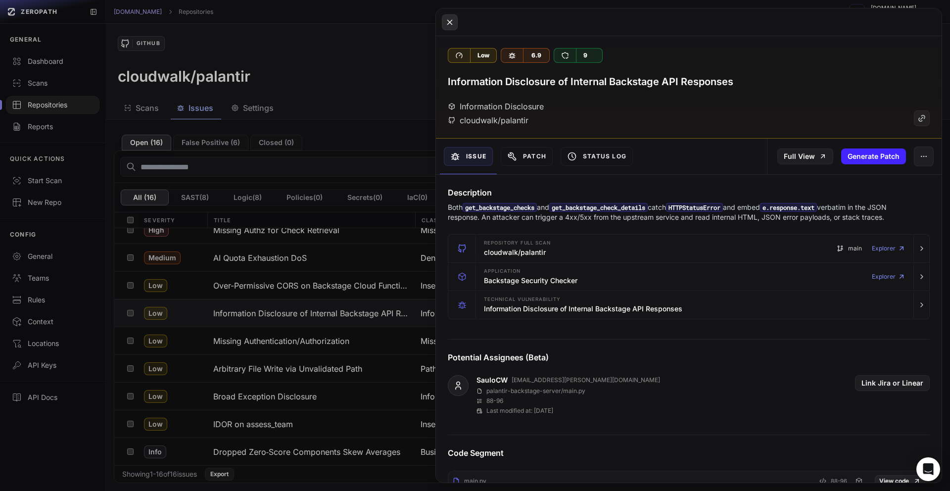
click at [450, 24] on icon at bounding box center [449, 22] width 9 height 12
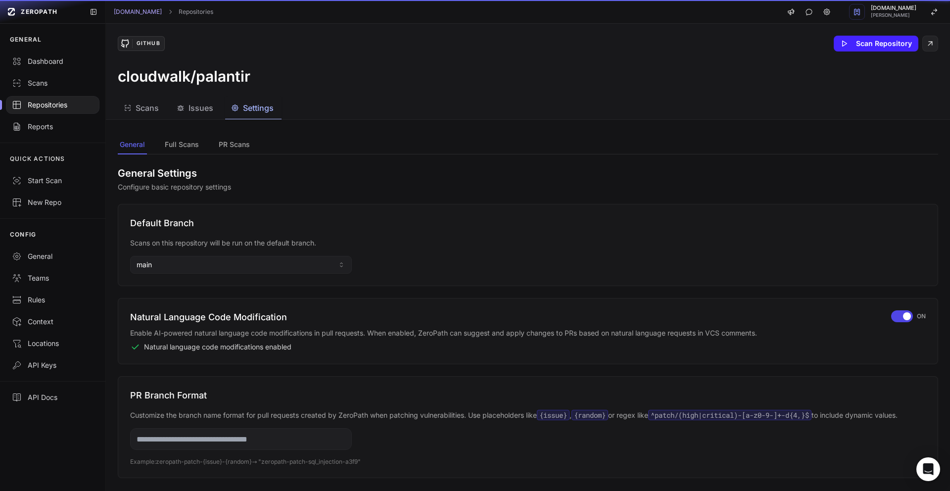
click at [251, 111] on span "Settings" at bounding box center [258, 108] width 31 height 12
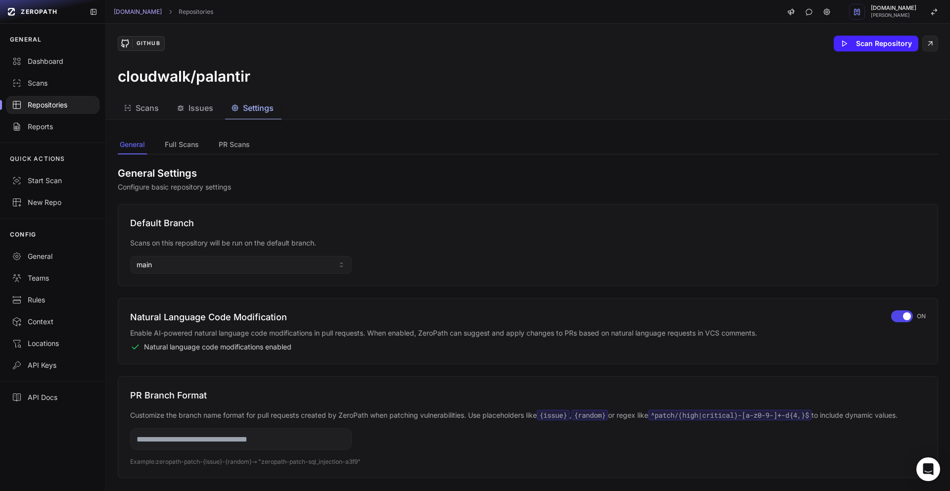
click at [149, 112] on span "Scans" at bounding box center [147, 108] width 23 height 12
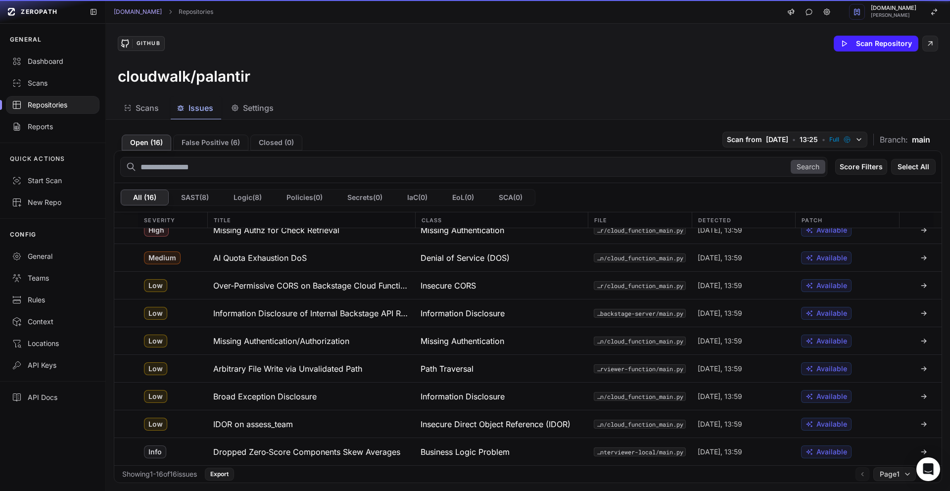
click at [182, 109] on icon "button" at bounding box center [181, 108] width 8 height 8
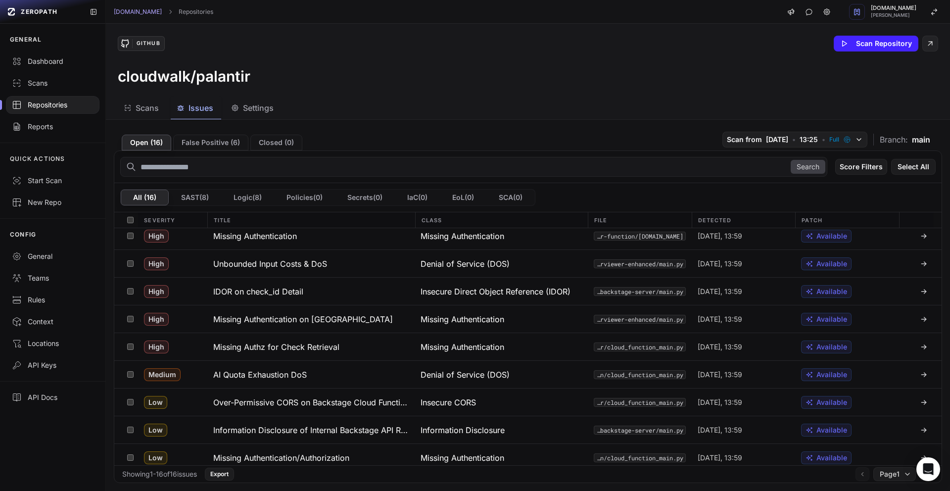
scroll to position [85, 0]
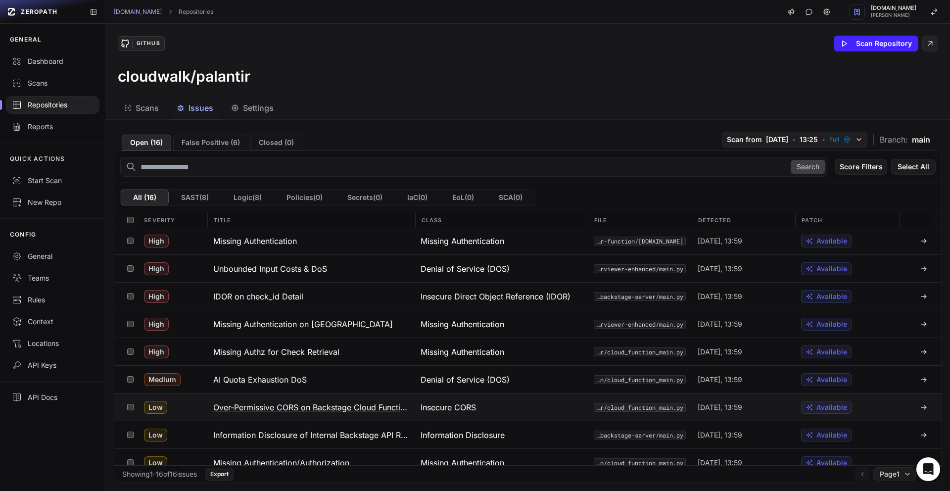
click at [349, 412] on h3 "Over-Permissive CORS on Backstage Cloud Function" at bounding box center [311, 407] width 196 height 12
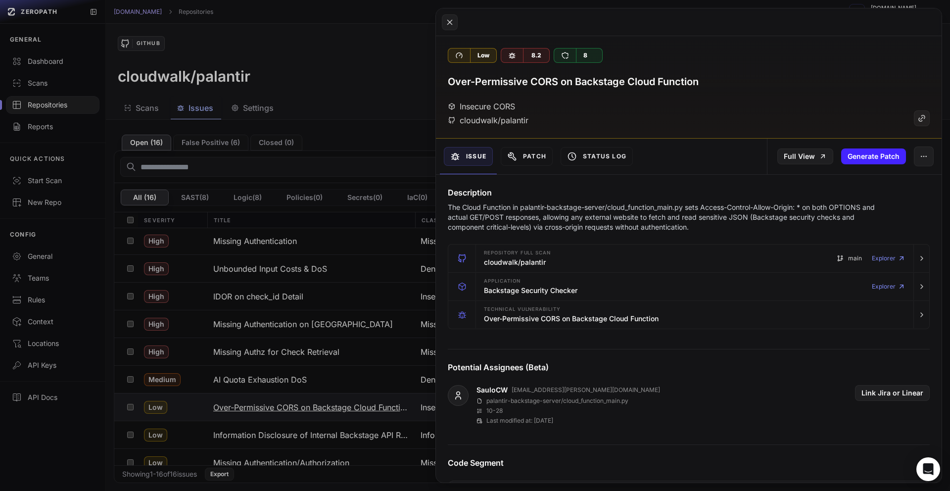
click at [349, 412] on button at bounding box center [475, 245] width 950 height 491
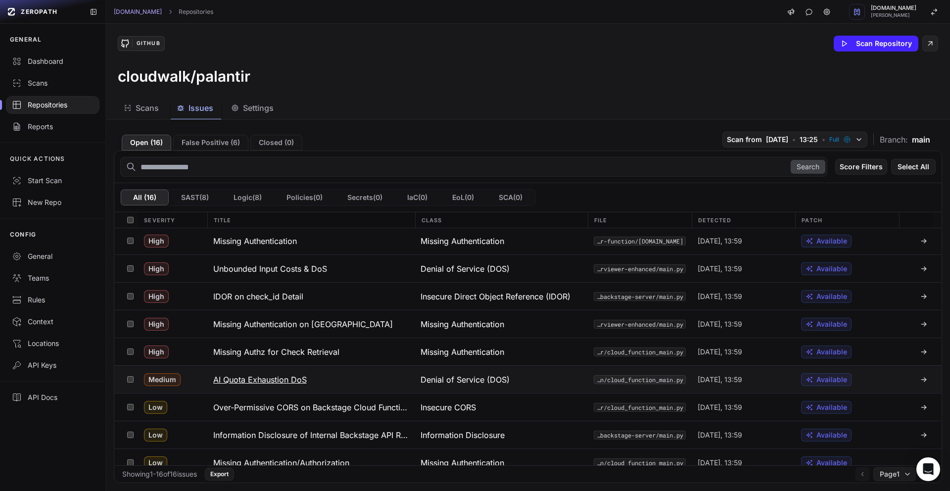
click at [349, 385] on button "AI Quota Exhaustion DoS" at bounding box center [311, 379] width 208 height 27
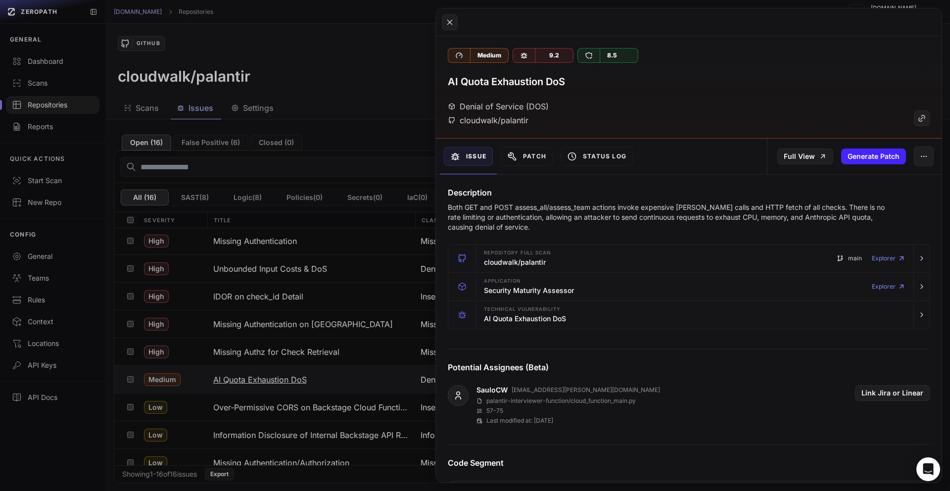
click at [349, 385] on button at bounding box center [475, 245] width 950 height 491
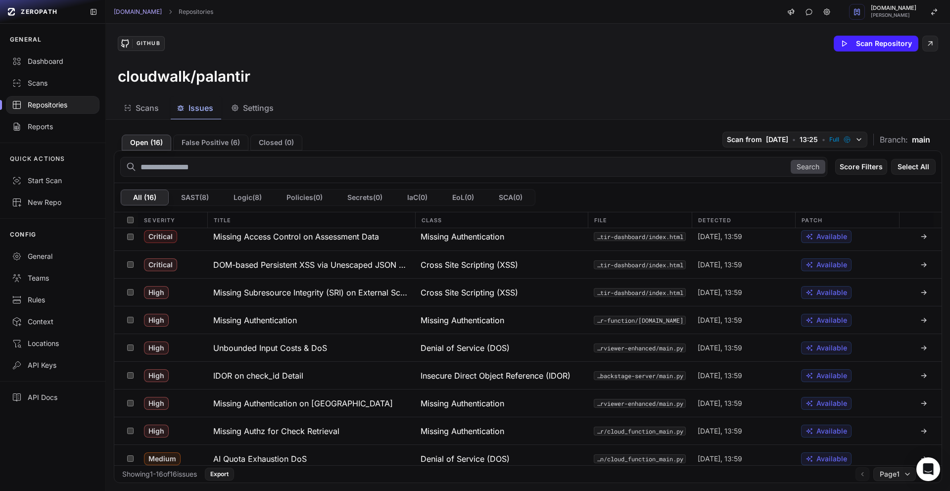
scroll to position [1, 0]
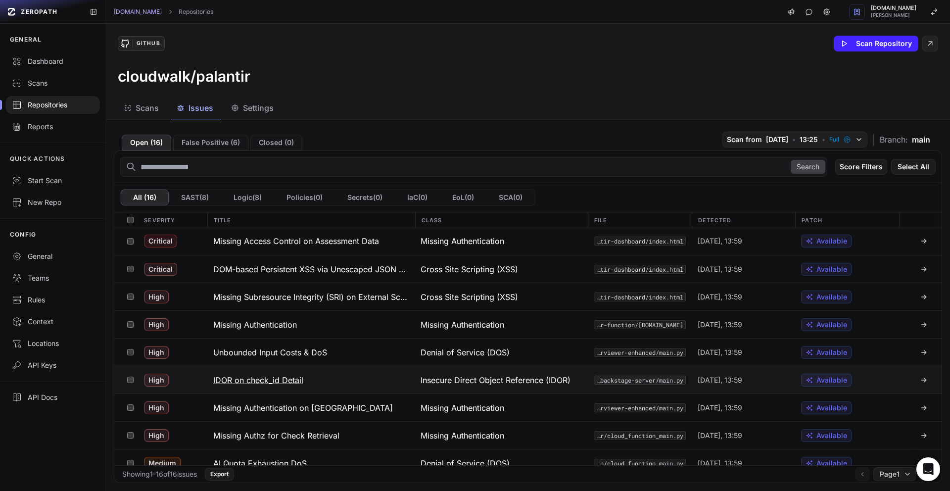
click at [345, 384] on button "IDOR on check_id Detail" at bounding box center [311, 379] width 208 height 27
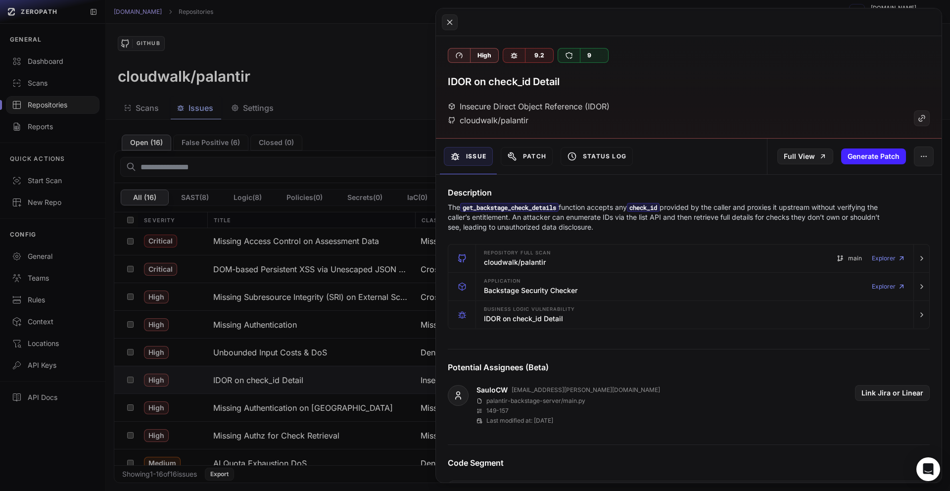
click at [345, 382] on button at bounding box center [475, 245] width 950 height 491
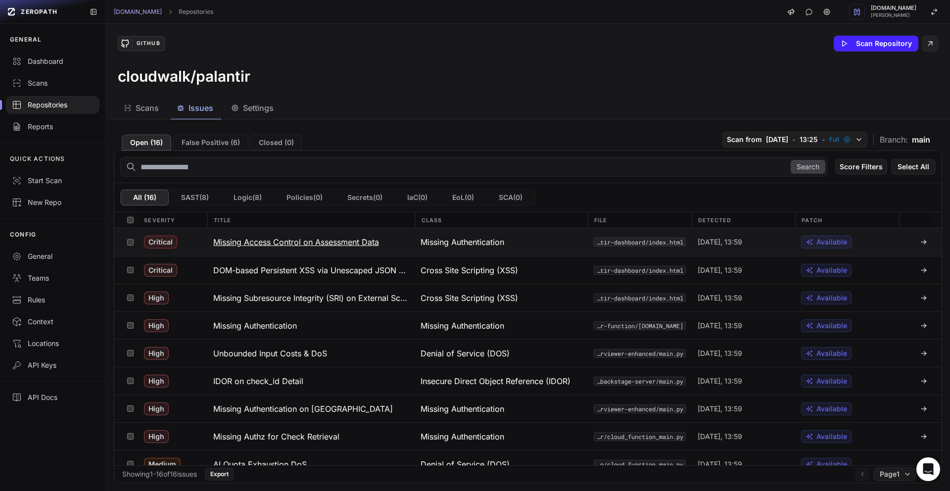
click at [371, 244] on h3 "Missing Access Control on Assessment Data" at bounding box center [296, 242] width 166 height 12
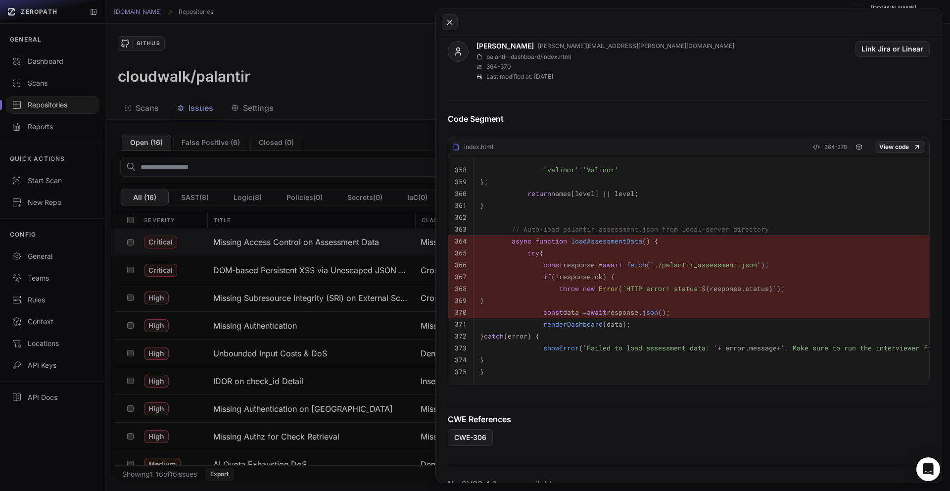
scroll to position [378, 0]
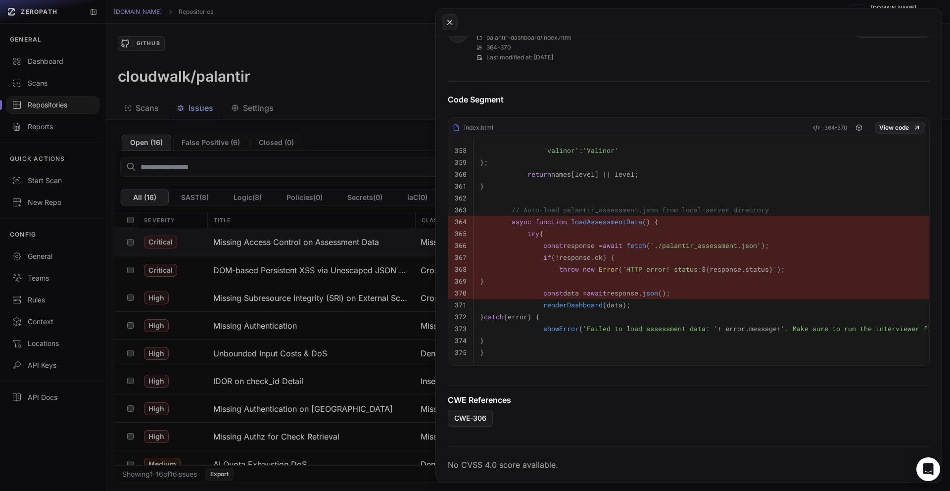
click at [400, 354] on button at bounding box center [475, 245] width 950 height 491
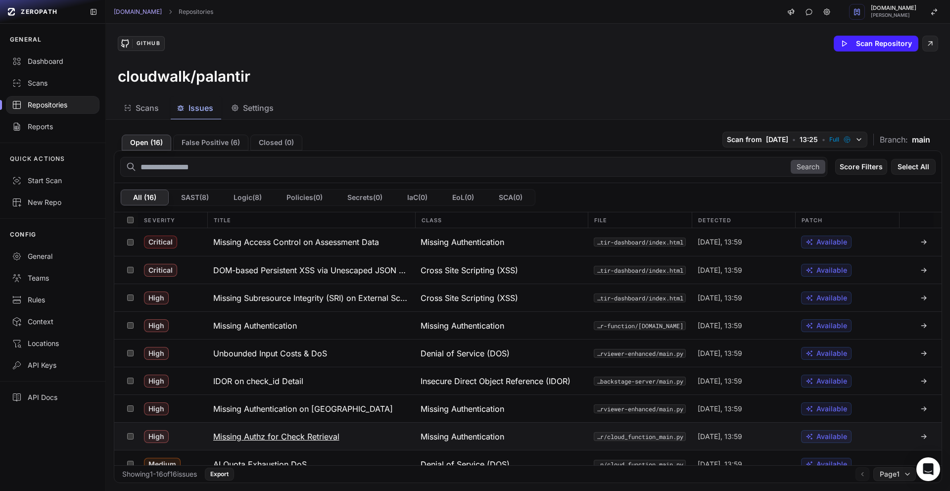
scroll to position [206, 0]
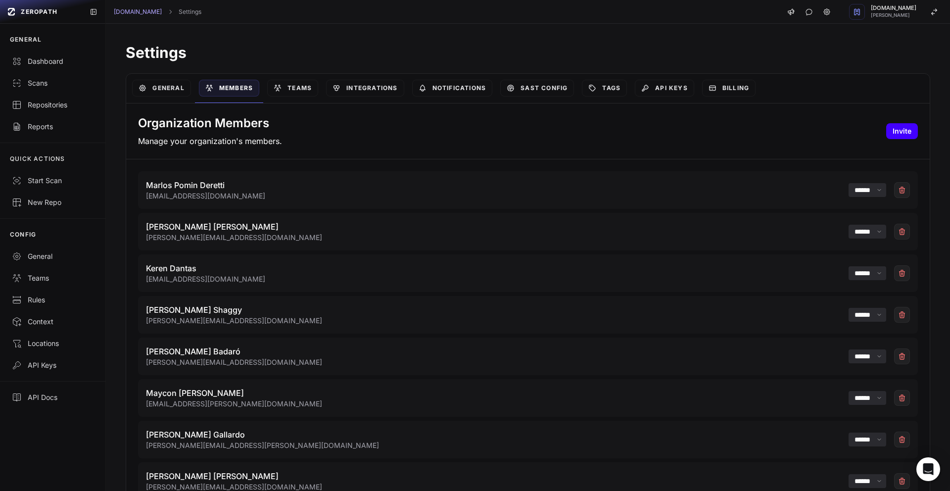
click at [886, 131] on button "Invite" at bounding box center [902, 131] width 32 height 16
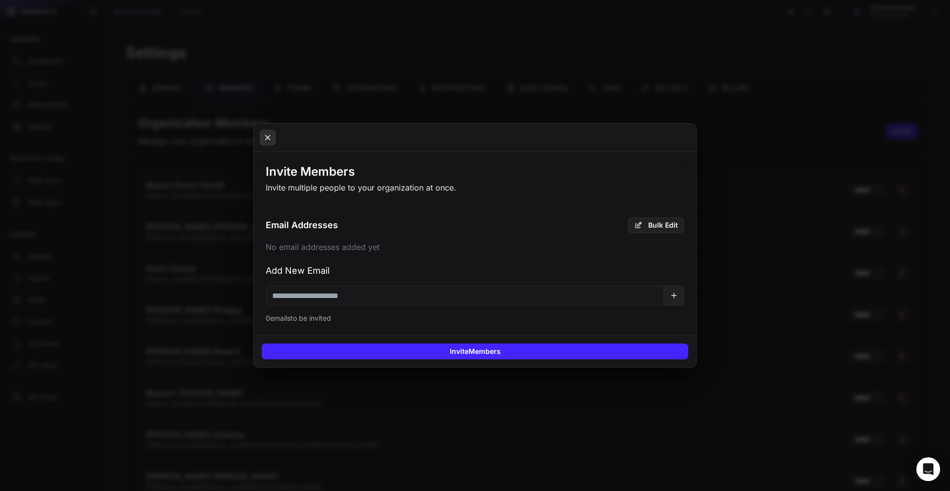
click at [271, 140] on icon at bounding box center [267, 138] width 9 height 12
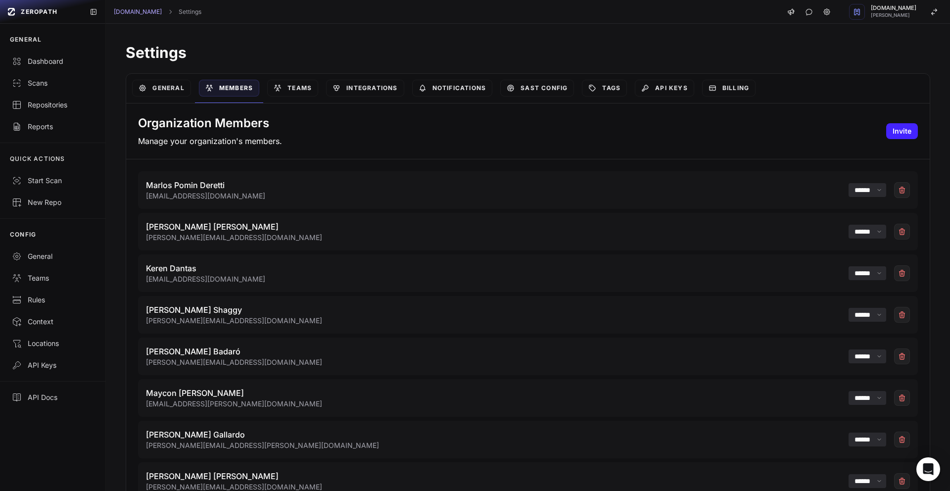
scroll to position [4855, 0]
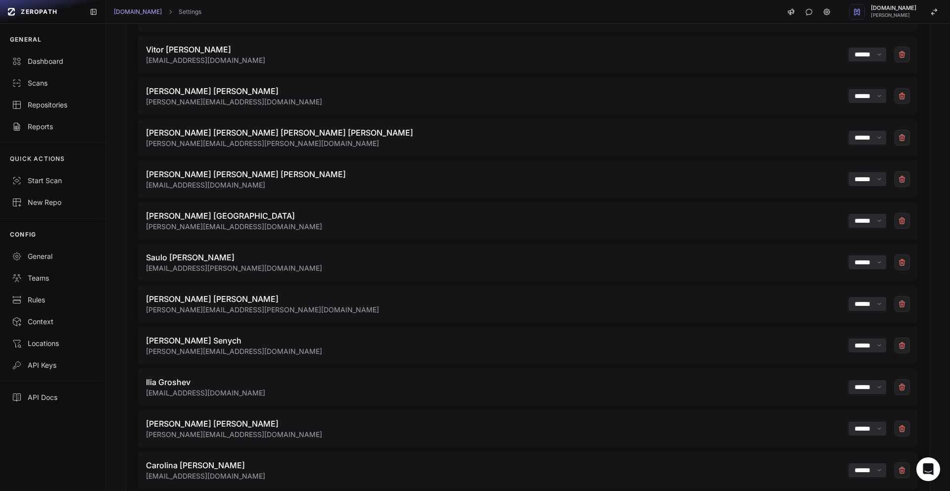
click at [257, 267] on div "[PERSON_NAME] Sá [EMAIL_ADDRESS][PERSON_NAME][DOMAIN_NAME] ****** *****" at bounding box center [528, 262] width 780 height 38
click at [244, 270] on div "[PERSON_NAME] Sá [EMAIL_ADDRESS][PERSON_NAME][DOMAIN_NAME] ****** *****" at bounding box center [528, 262] width 780 height 38
click at [894, 263] on button at bounding box center [902, 262] width 16 height 16
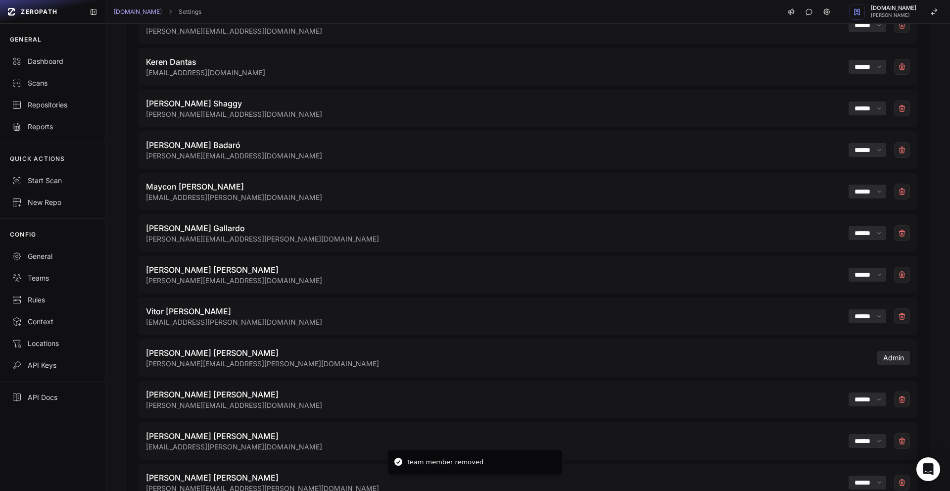
scroll to position [0, 0]
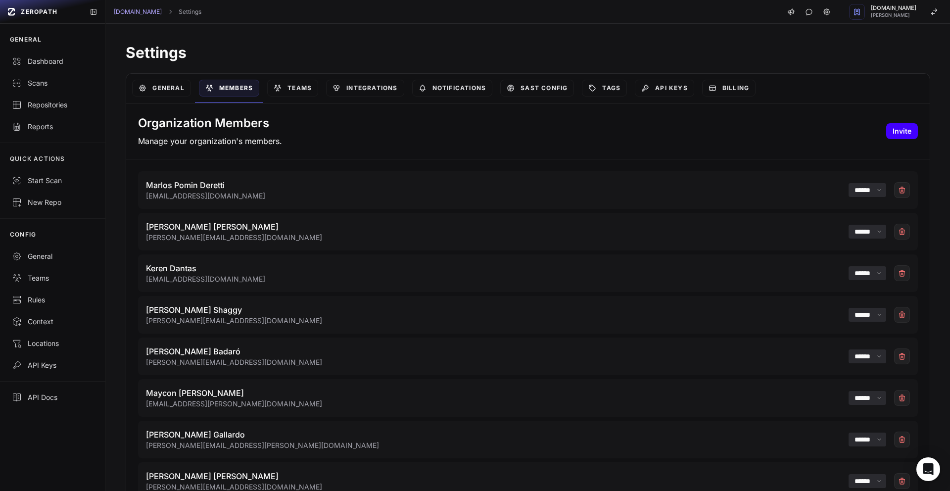
click at [886, 131] on button "Invite" at bounding box center [902, 131] width 32 height 16
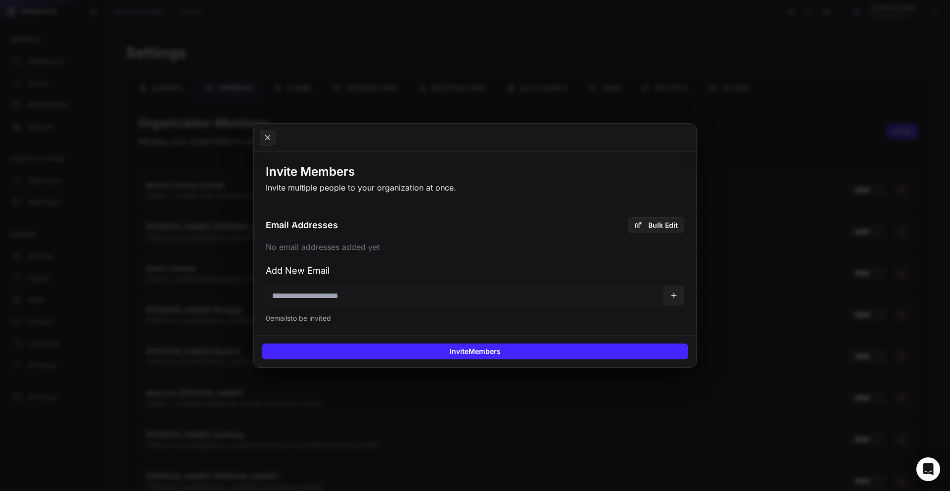
click at [349, 292] on input "email" at bounding box center [465, 295] width 398 height 20
click at [552, 297] on input "*****" at bounding box center [465, 295] width 398 height 20
paste input "**********"
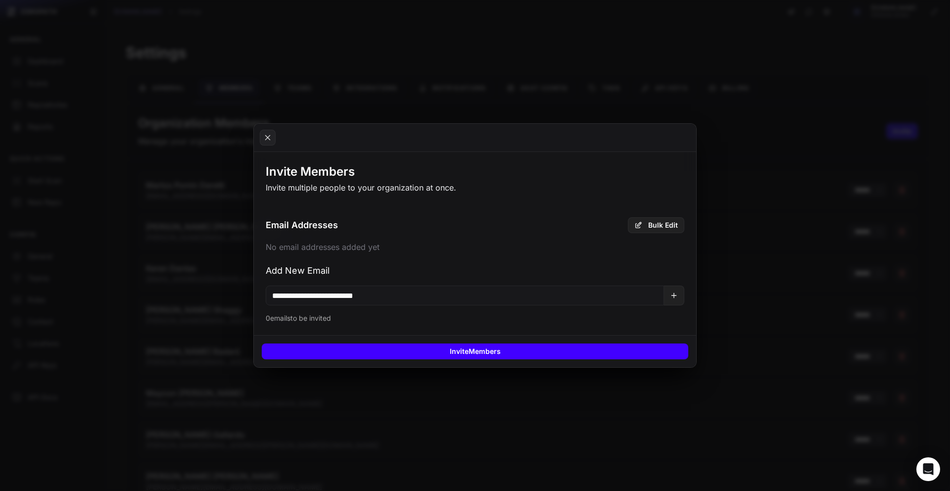
type input "**********"
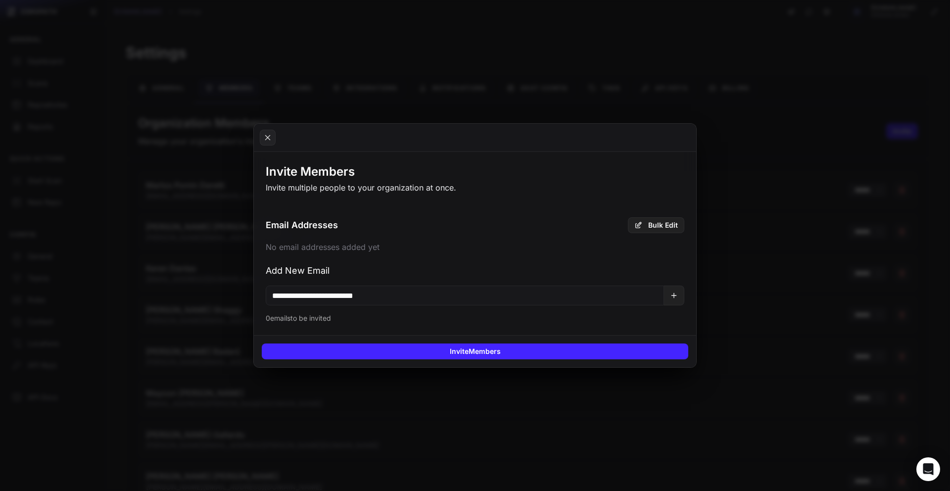
click at [684, 292] on div "**********" at bounding box center [475, 270] width 442 height 130
click at [675, 297] on icon at bounding box center [674, 295] width 8 height 8
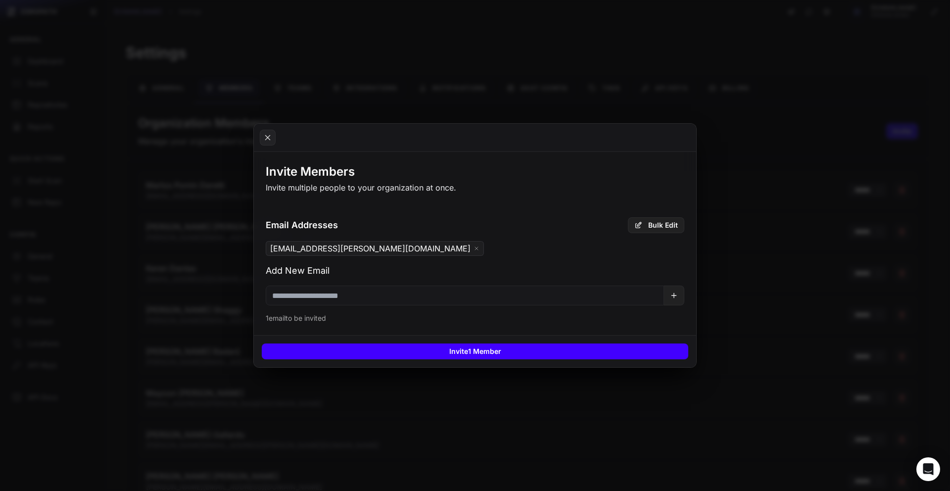
click at [530, 347] on button "Invite 1 Member" at bounding box center [475, 351] width 426 height 16
